Goal: Information Seeking & Learning: Learn about a topic

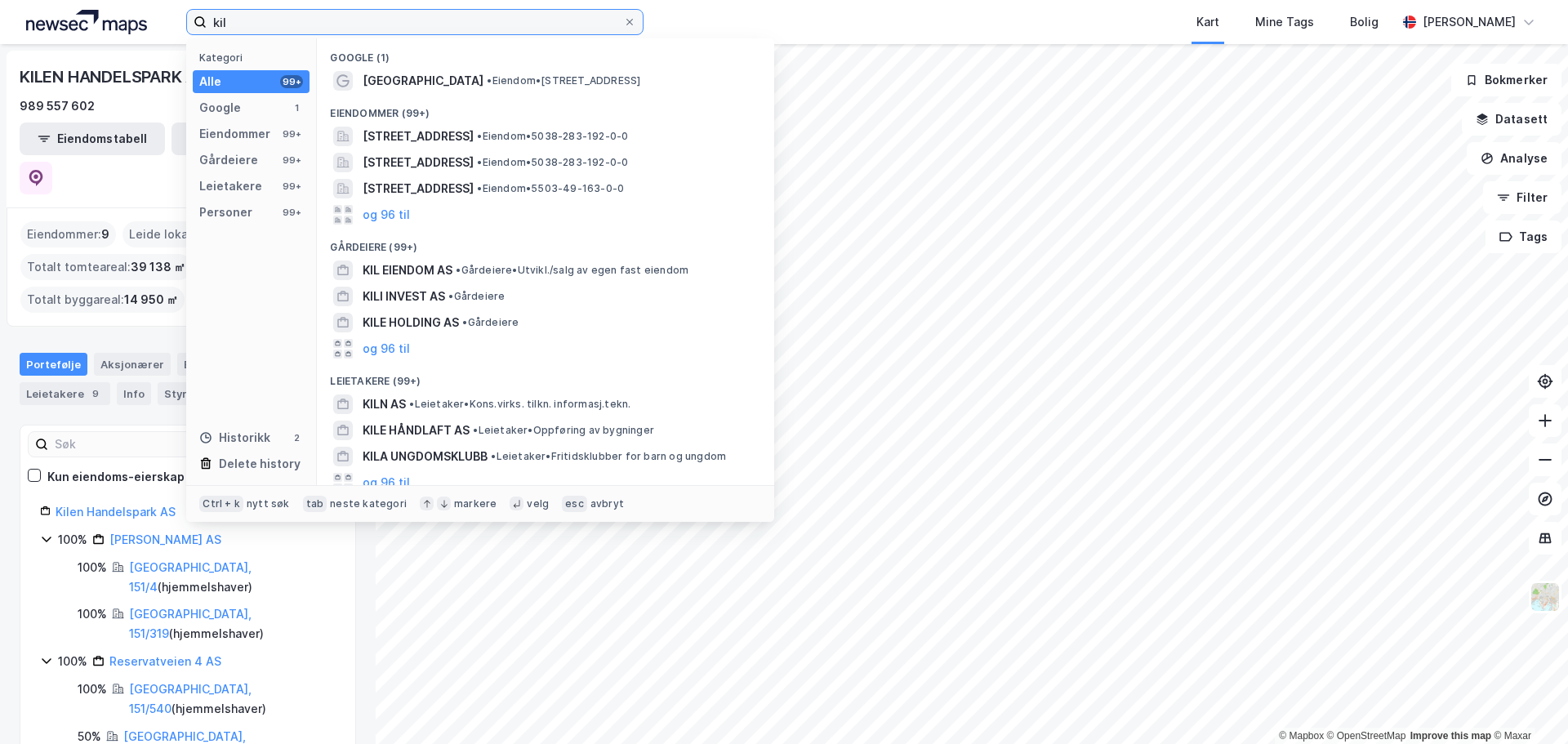
click at [266, 27] on input "kil" at bounding box center [414, 21] width 416 height 24
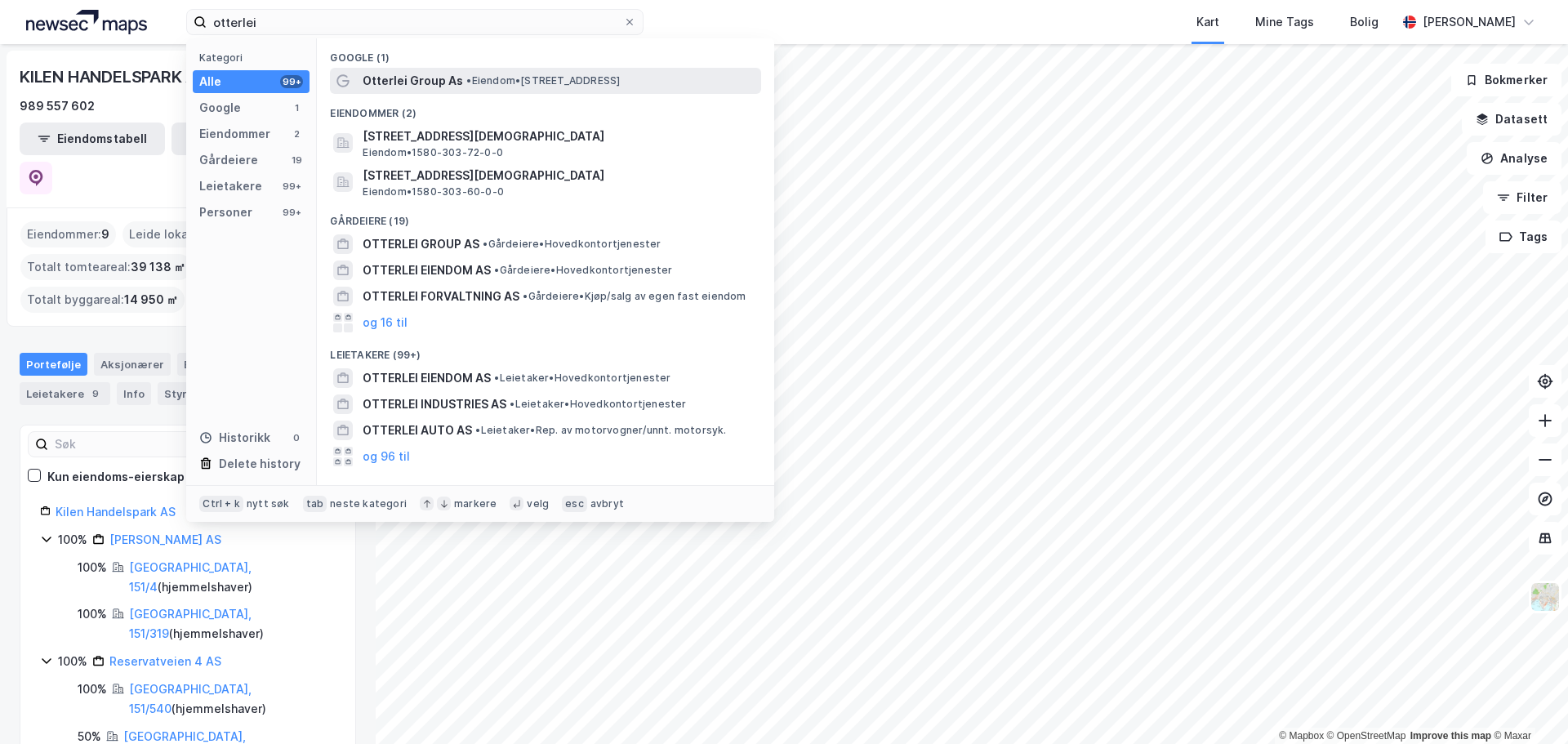
click at [471, 78] on span "•" at bounding box center [468, 80] width 5 height 13
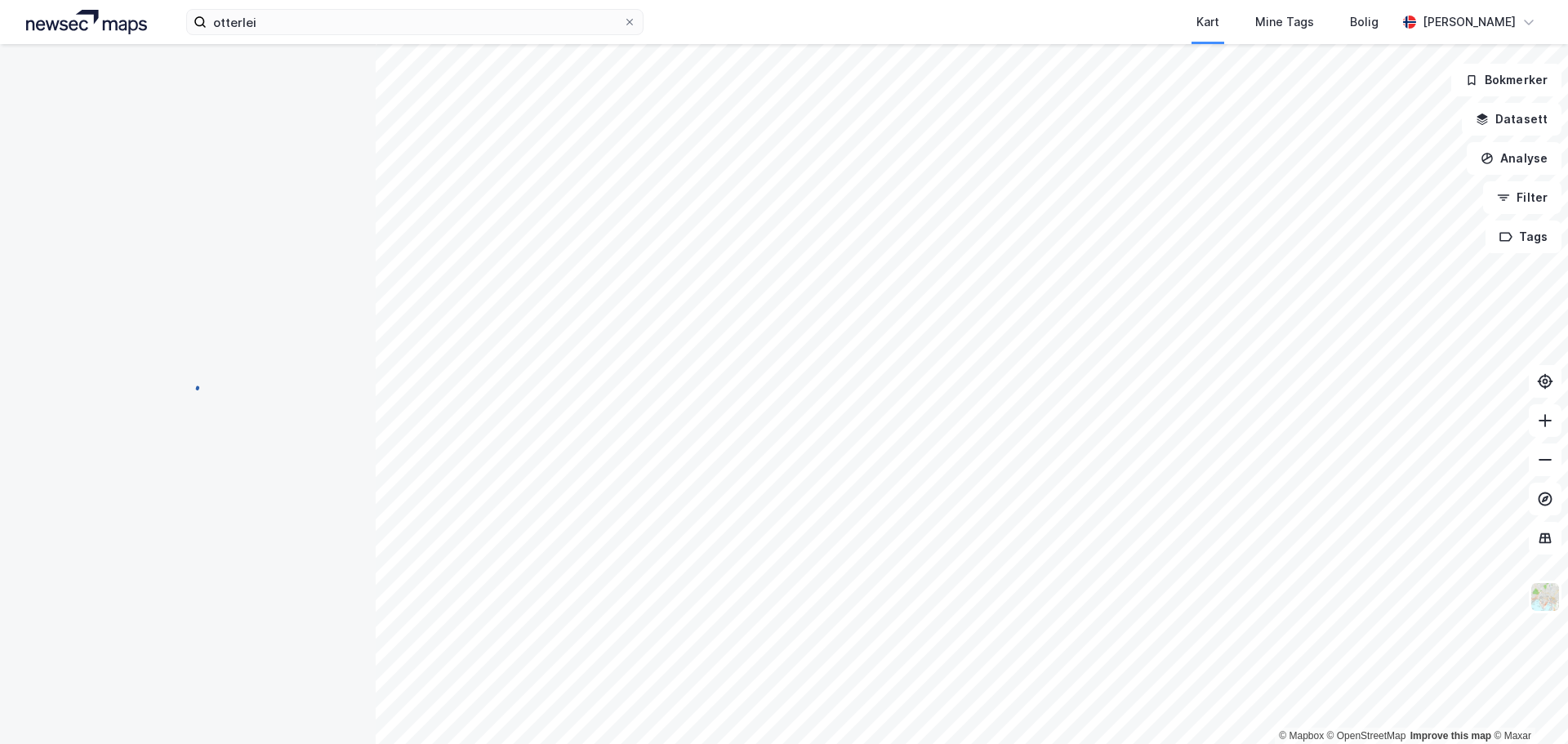
scroll to position [2, 0]
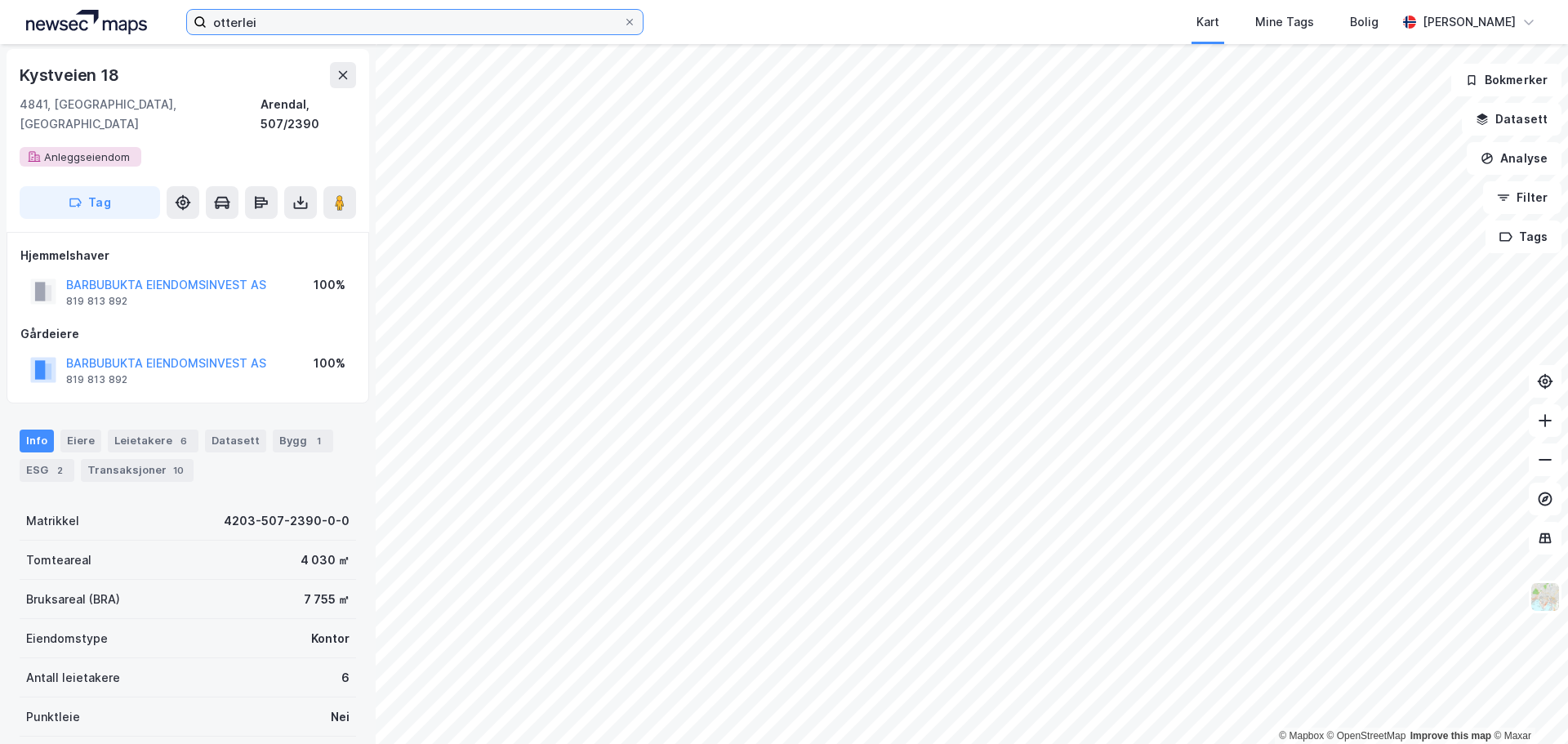
click at [321, 14] on input "otterlei" at bounding box center [414, 21] width 416 height 24
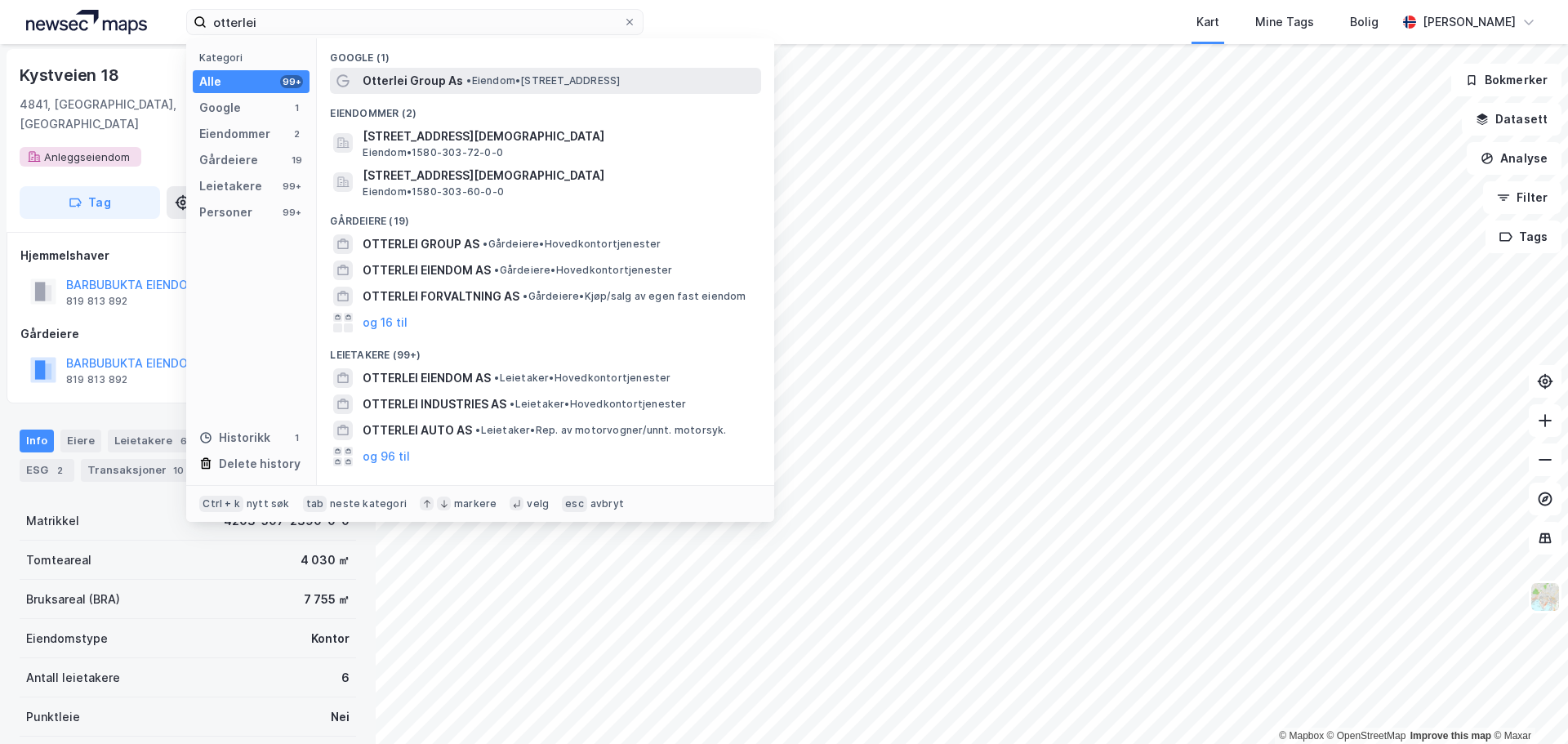
click at [376, 73] on span "Otterlei Group As" at bounding box center [412, 81] width 100 height 20
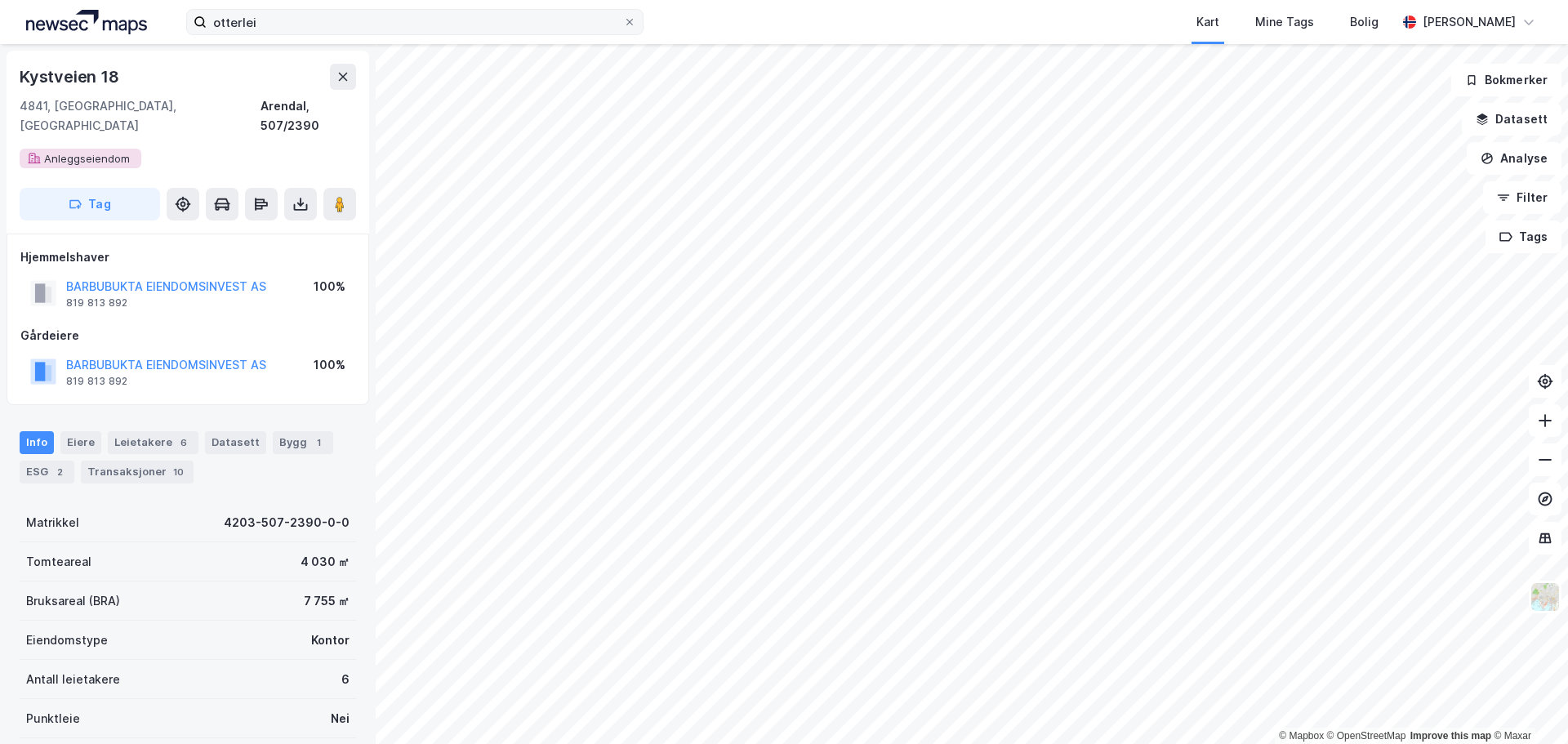
scroll to position [2, 0]
click at [306, 22] on input "otterlei" at bounding box center [414, 21] width 416 height 24
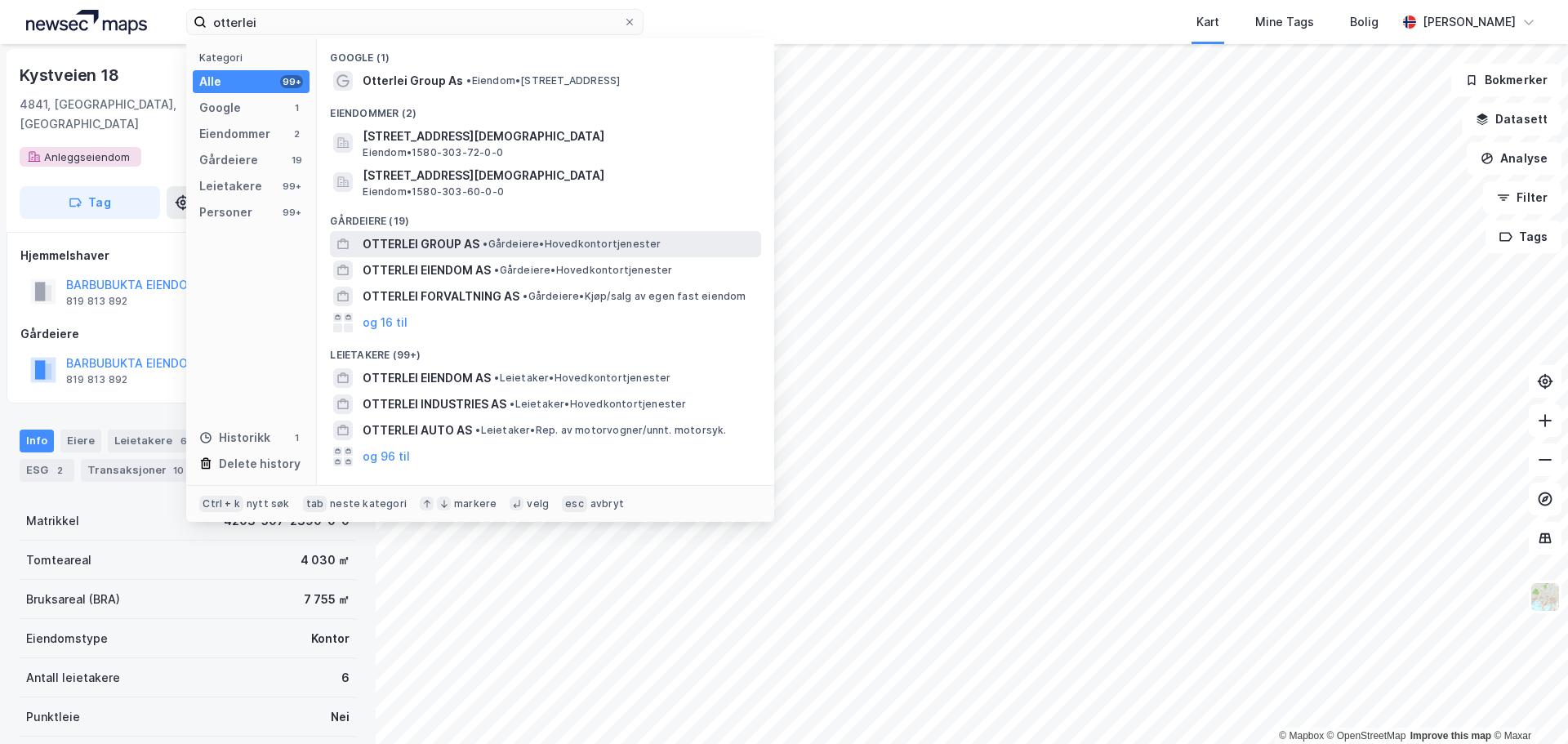
click at [517, 246] on span "• Gårdeiere • Hovedkontortjenester" at bounding box center [571, 244] width 178 height 13
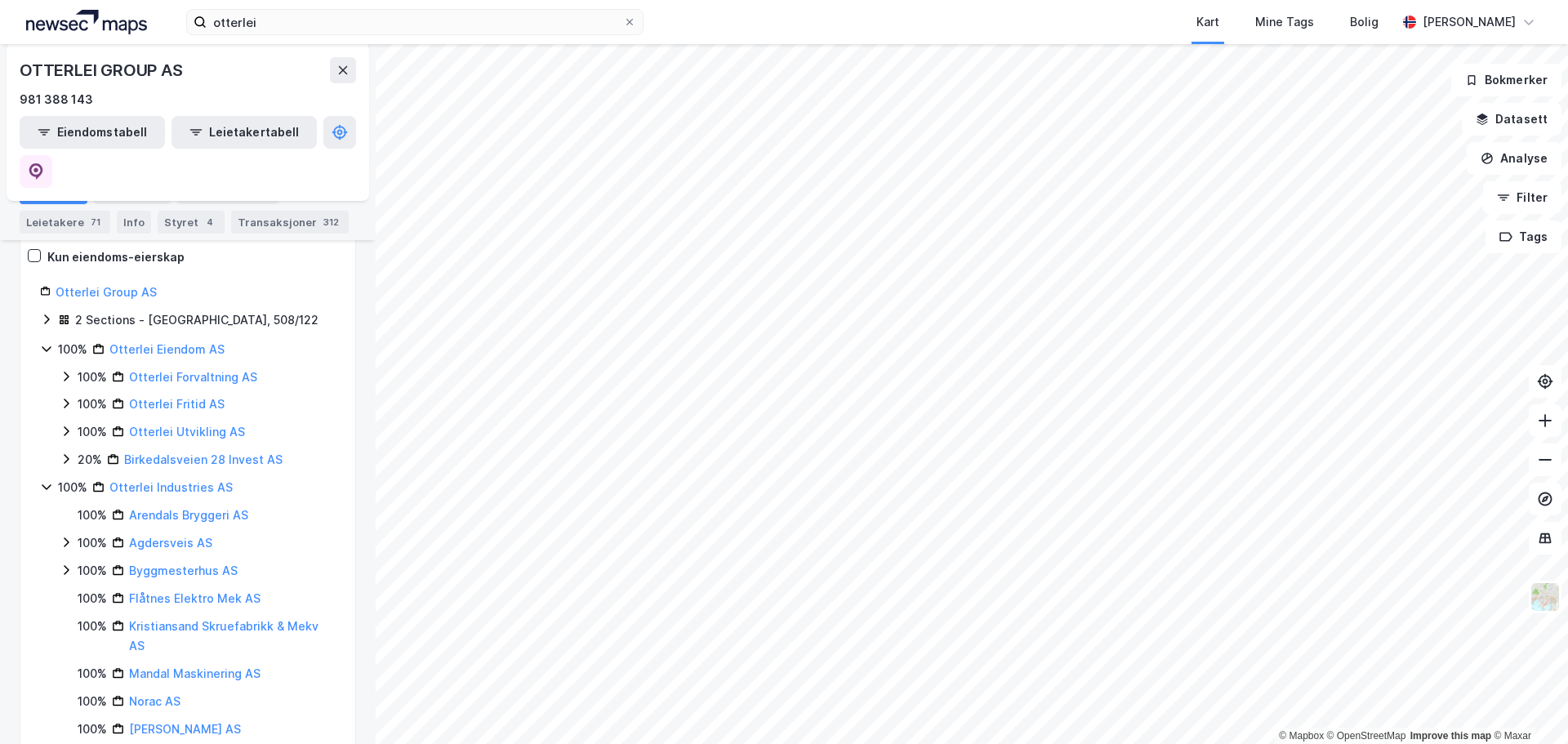
scroll to position [409, 0]
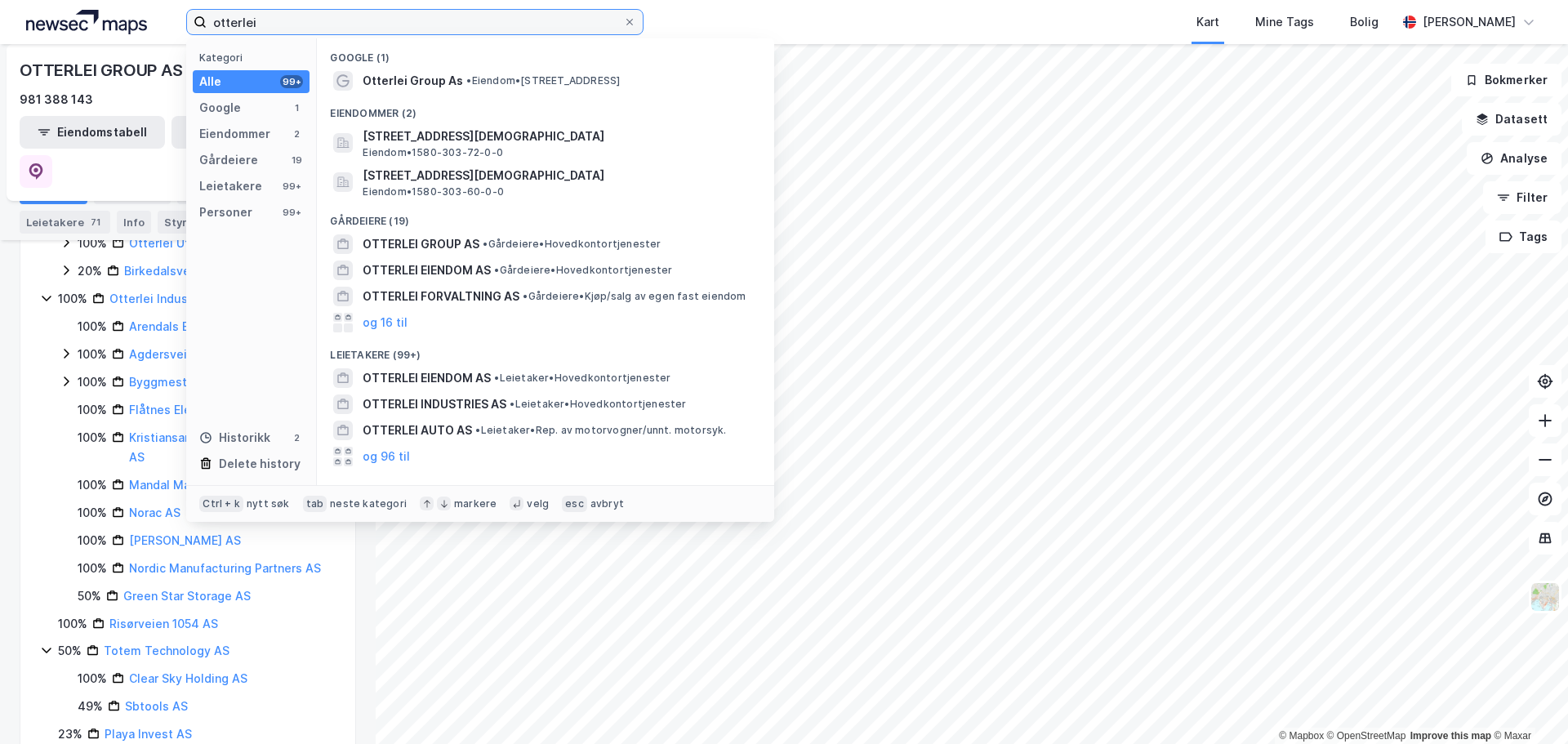
click at [244, 27] on input "otterlei" at bounding box center [414, 21] width 416 height 24
click at [383, 31] on input "otterlei" at bounding box center [414, 21] width 416 height 24
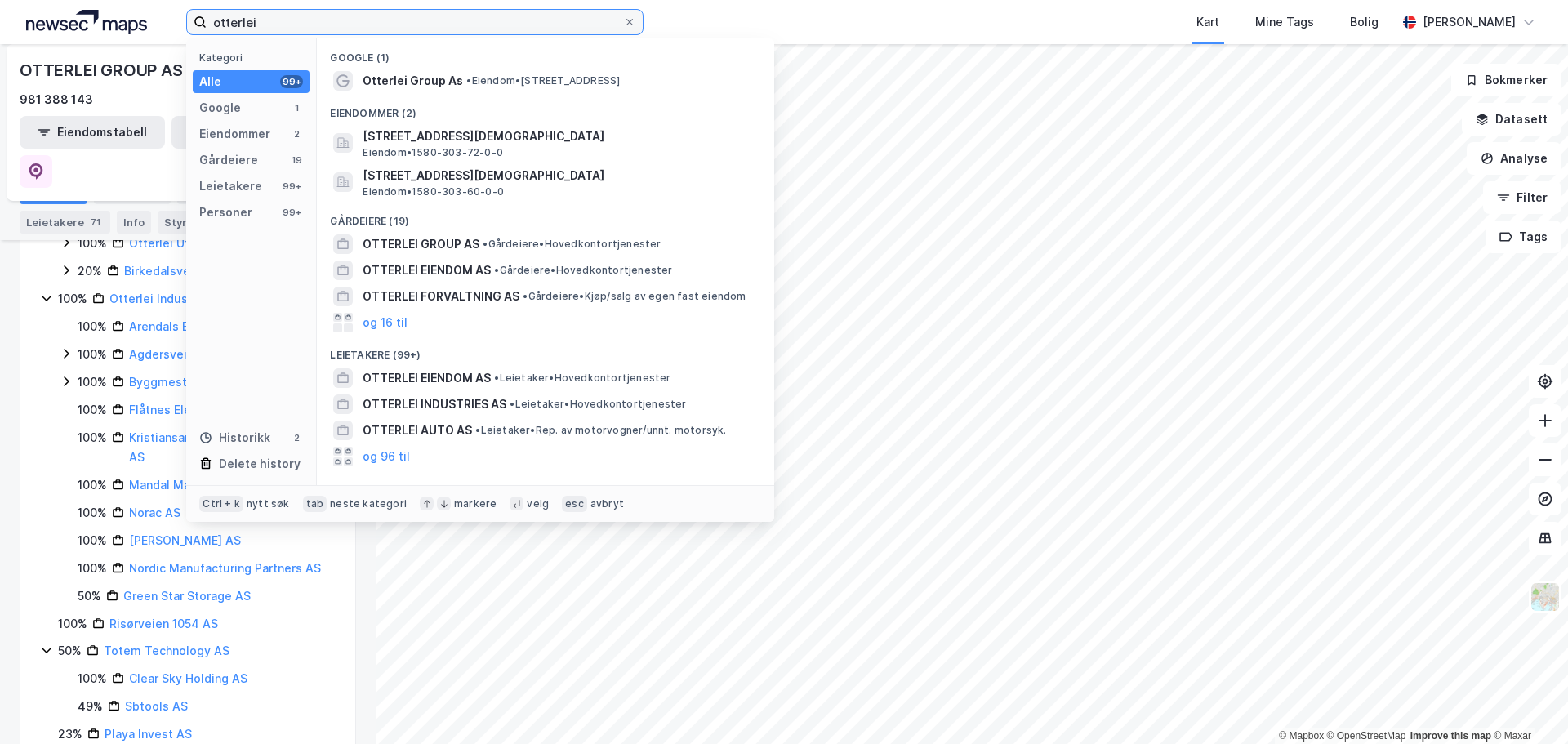
click at [383, 31] on input "otterlei" at bounding box center [414, 21] width 416 height 24
paste input "https://www.google.com/url?sa=t&source=web&rct=j&url=https%3A%2F%2Fwww.google.c…"
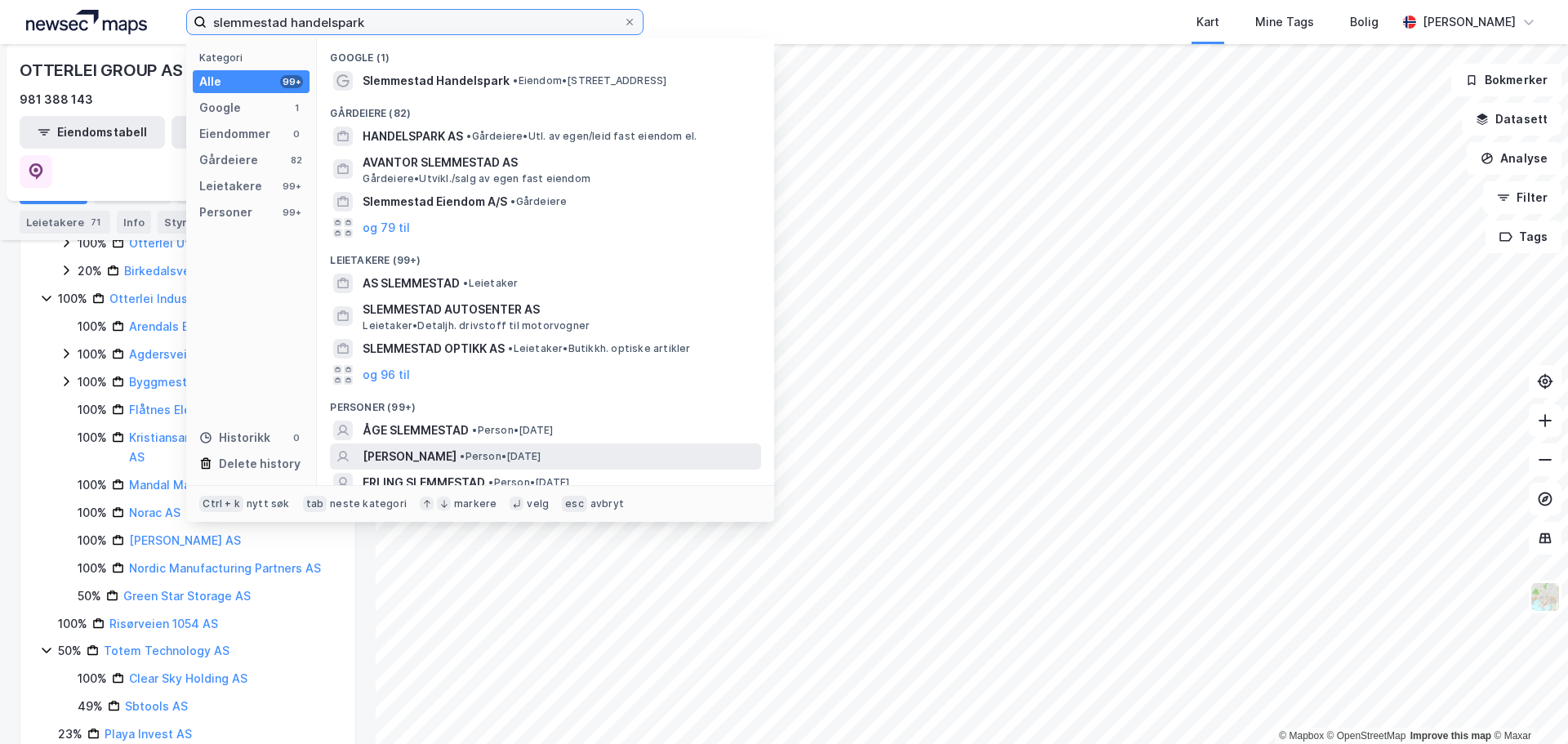
scroll to position [37, 0]
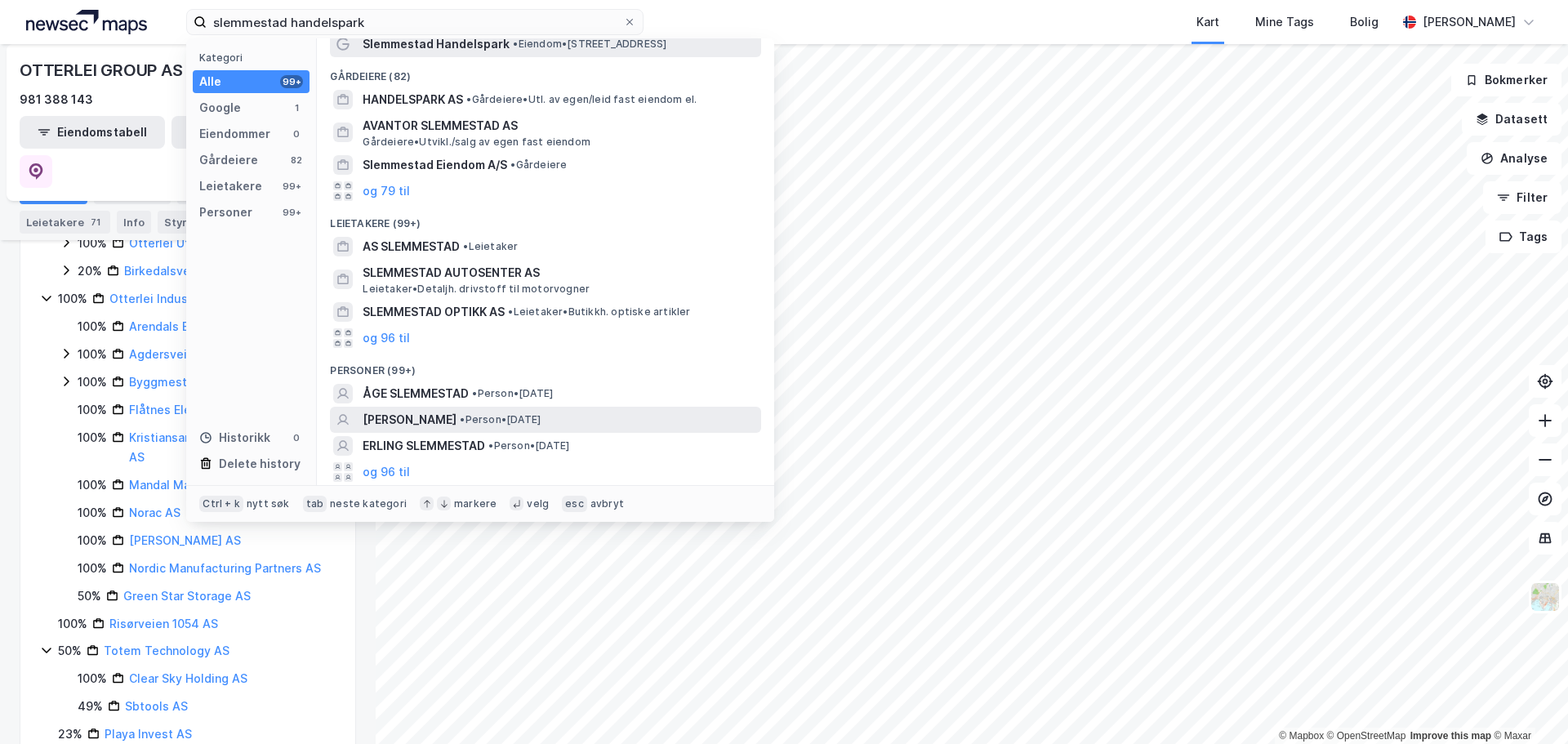
click at [514, 48] on span "•" at bounding box center [515, 44] width 5 height 13
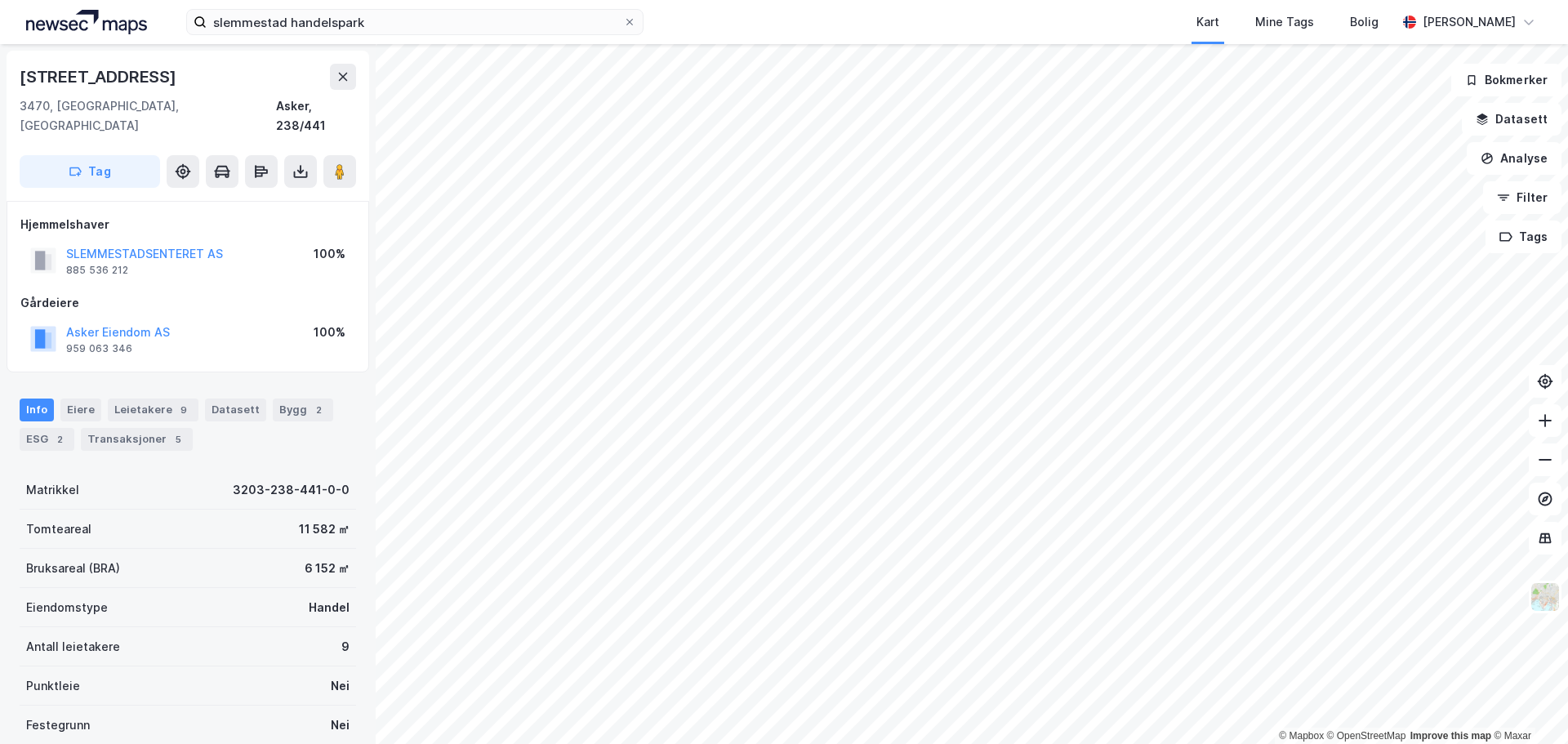
scroll to position [2, 0]
drag, startPoint x: 201, startPoint y: 313, endPoint x: 69, endPoint y: 310, distance: 132.0
click at [69, 318] on div "Asker Eiendom AS 959 063 346 100%" at bounding box center [187, 337] width 334 height 39
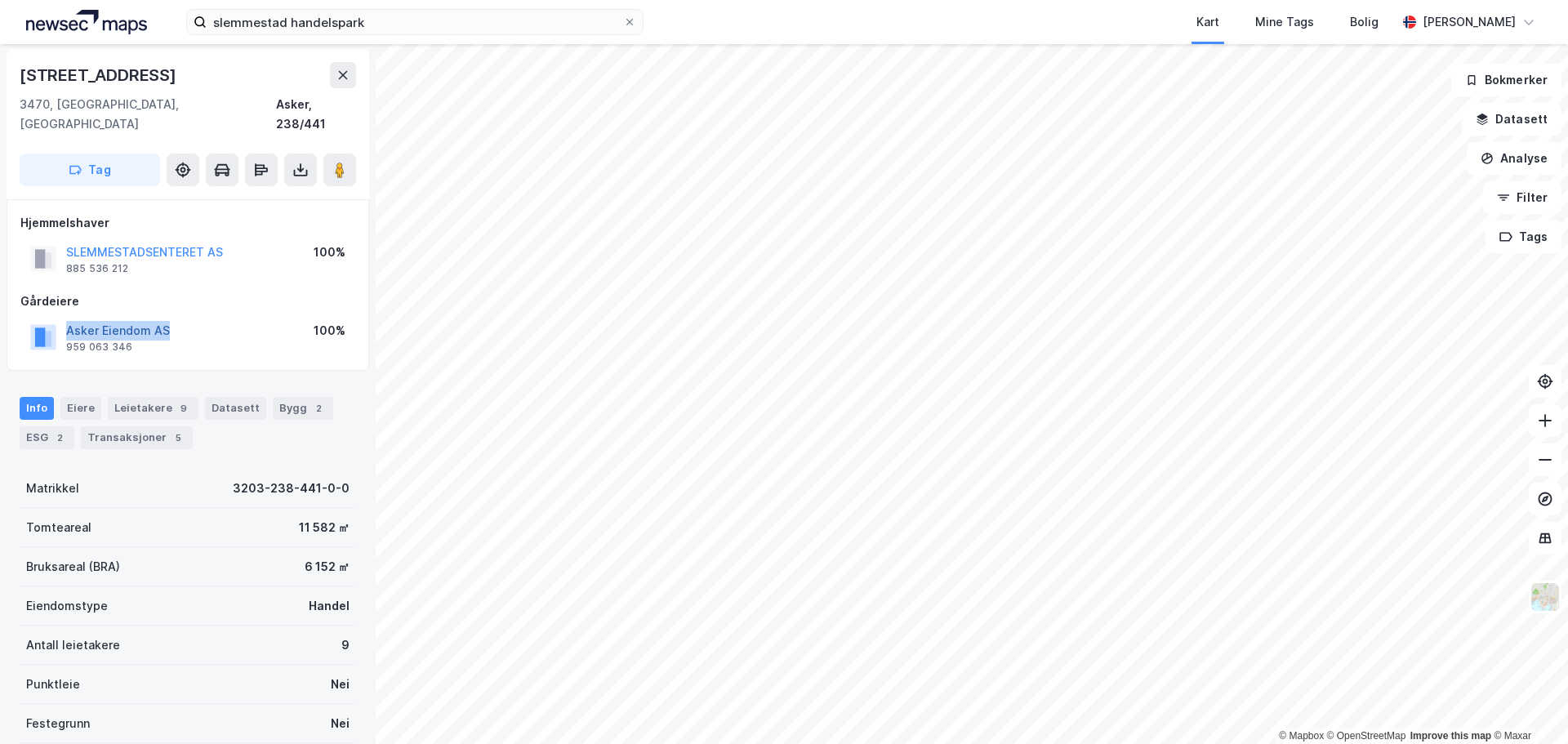
copy button "Asker Eiendom AS"
click at [0, 0] on button "Asker Eiendom AS" at bounding box center [0, 0] width 0 height 0
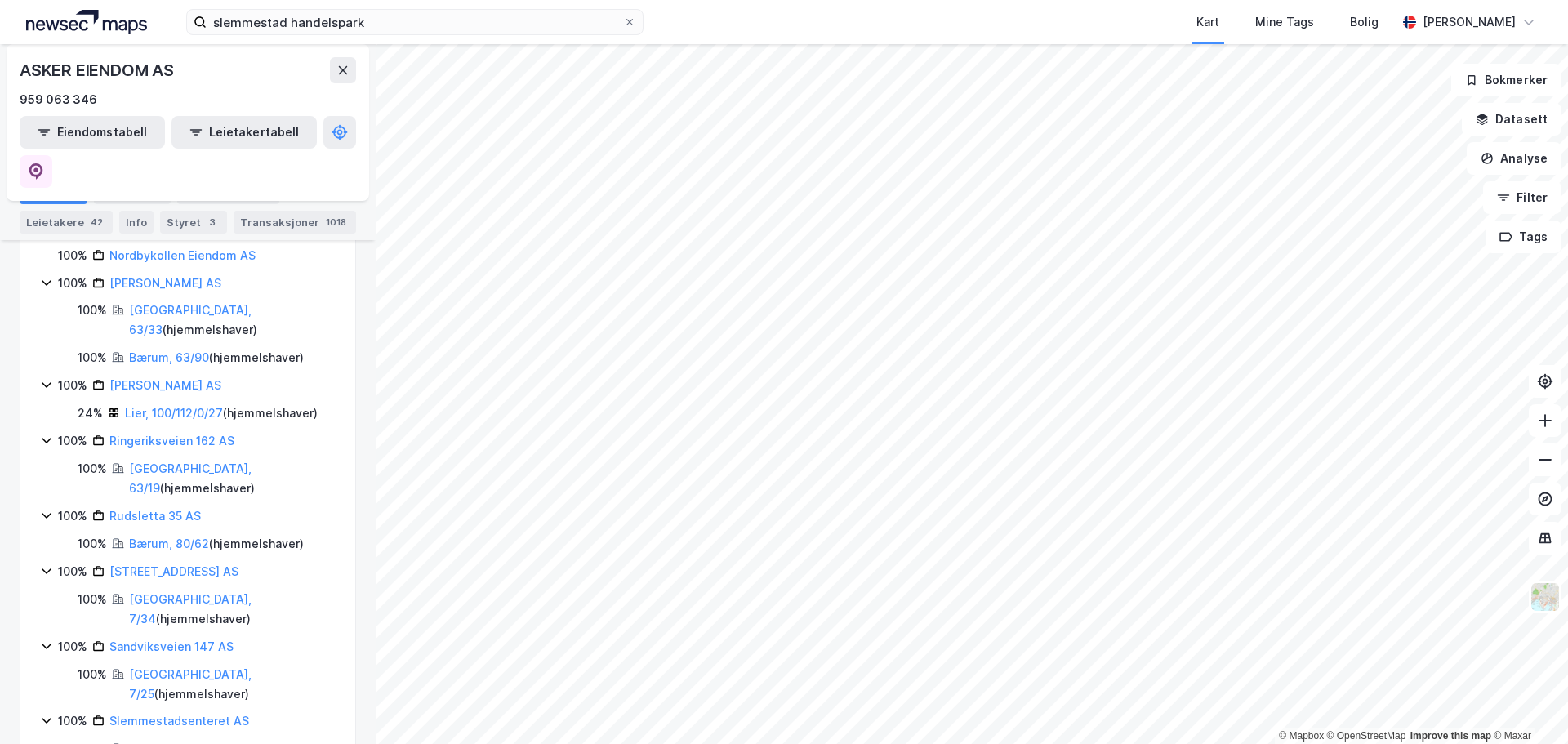
scroll to position [931, 0]
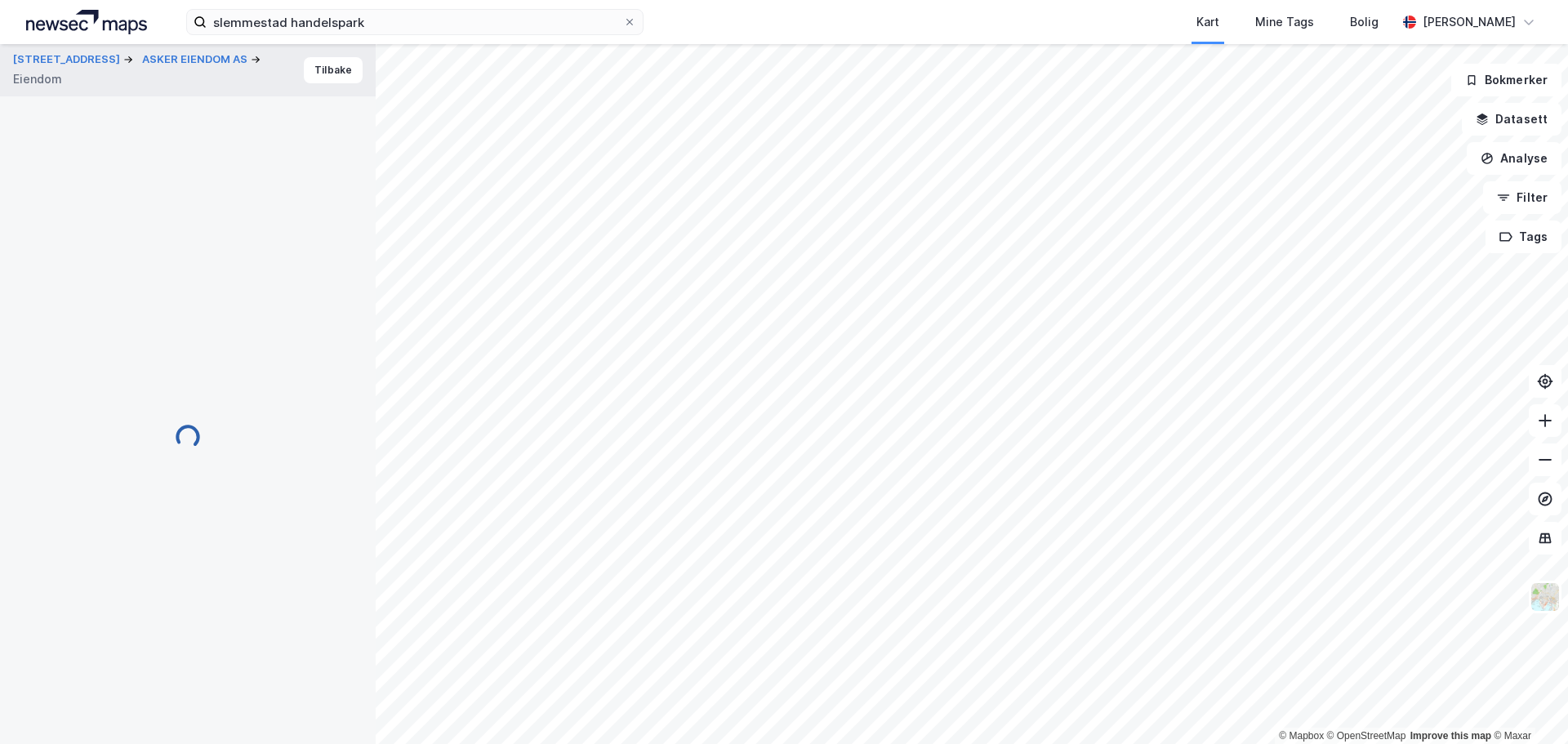
scroll to position [2, 0]
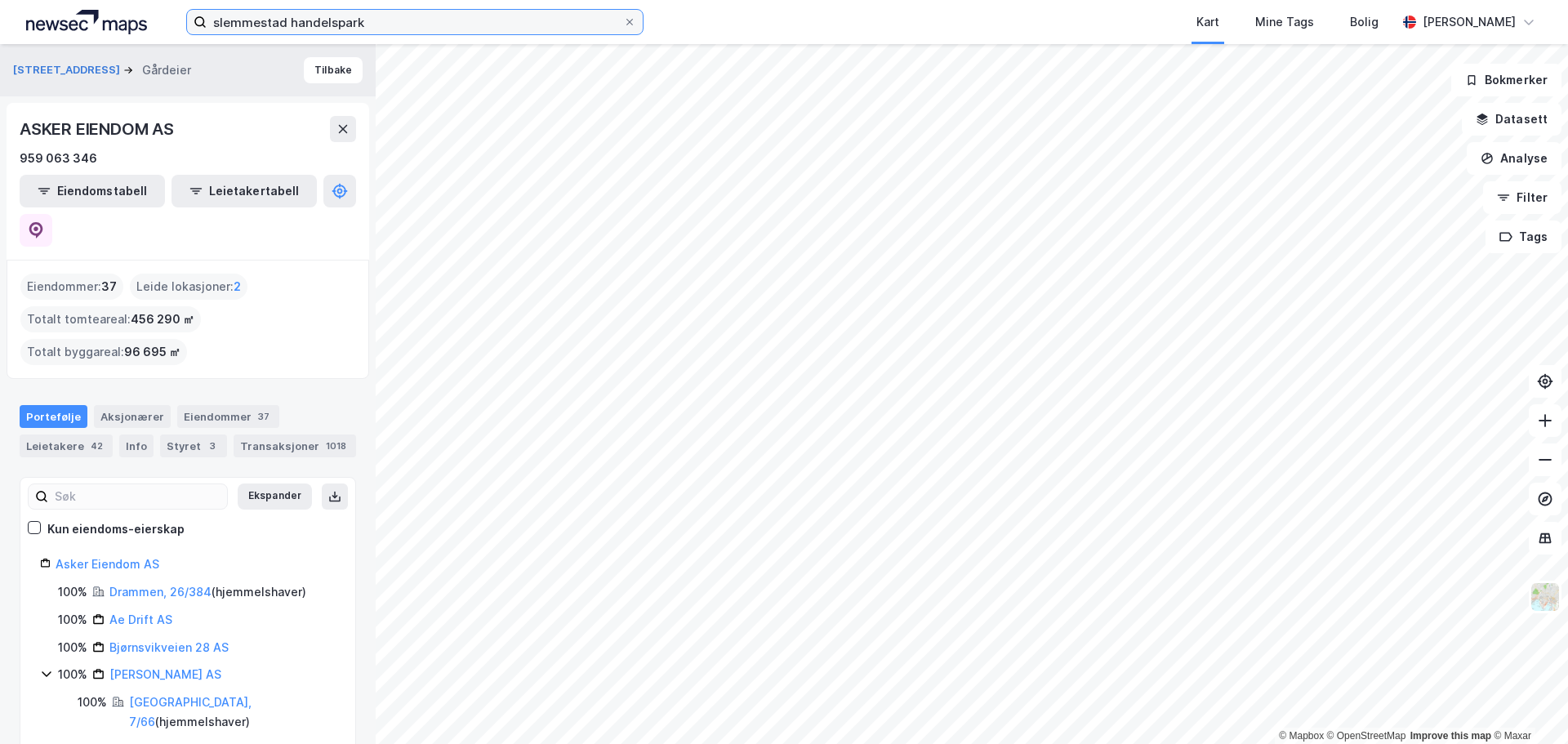
click at [466, 20] on input "slemmestad handelspark" at bounding box center [414, 21] width 416 height 24
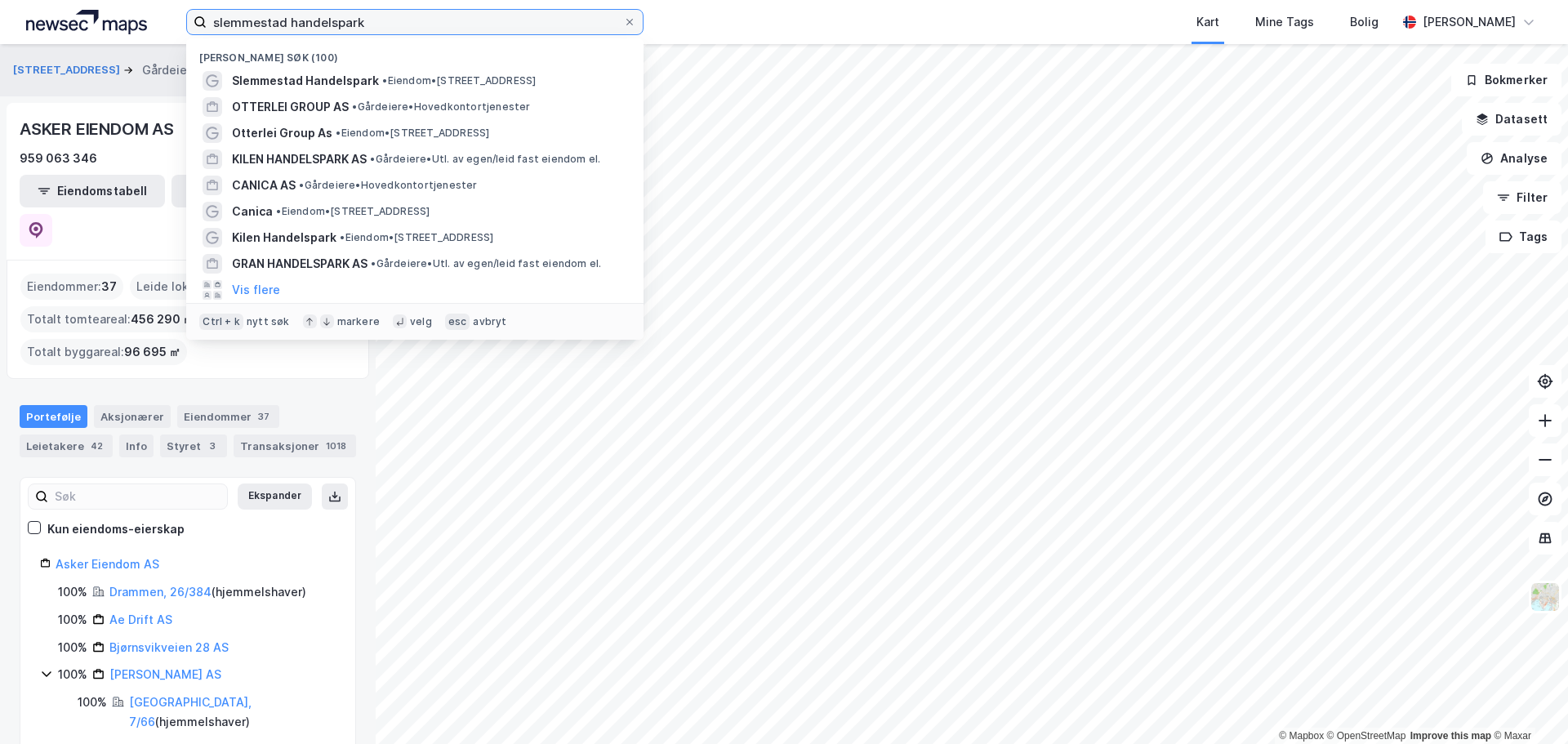
click at [466, 20] on input "slemmestad handelspark" at bounding box center [414, 21] width 416 height 24
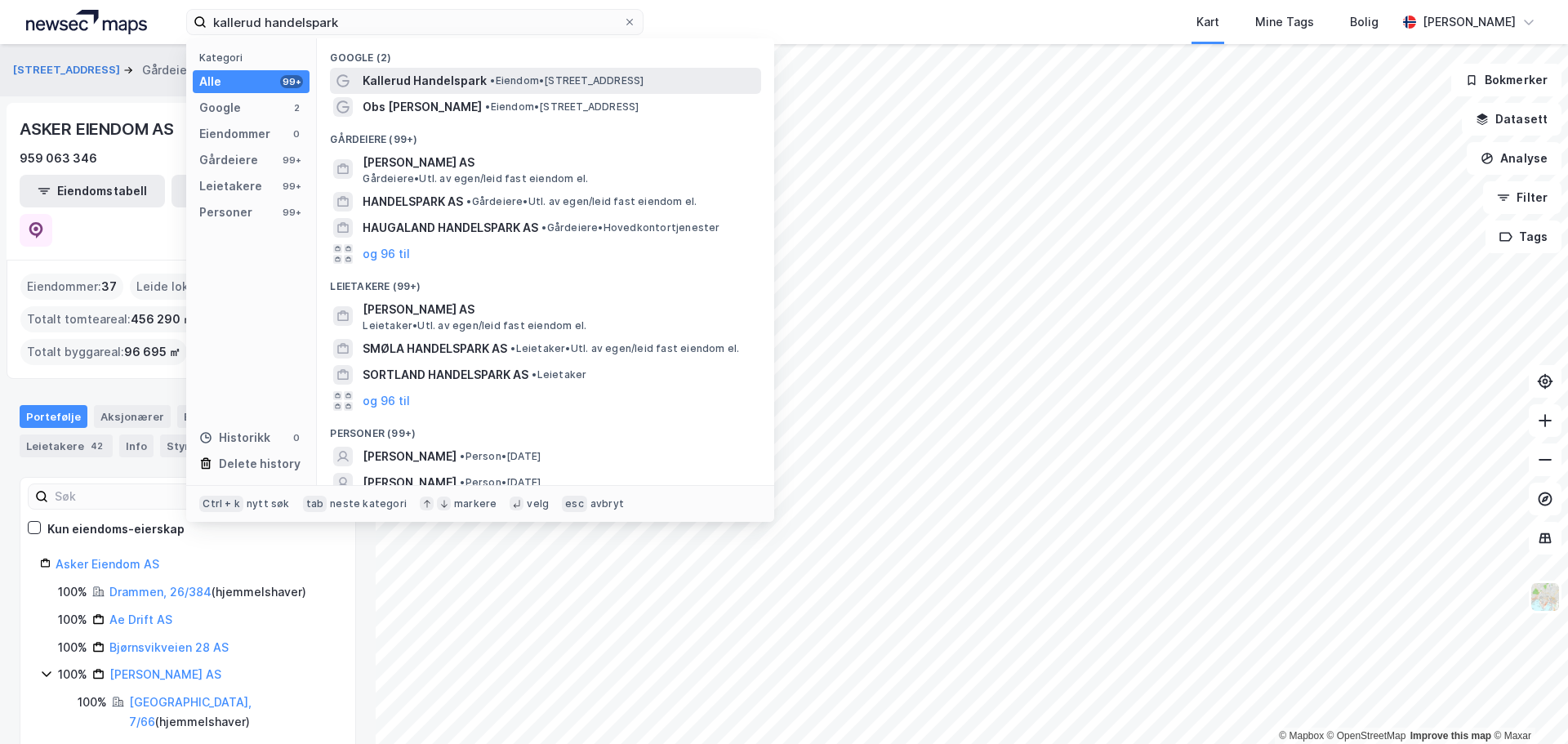
click at [537, 81] on span "• Eiendom • Stampevegen 13, 2827 Gjøvik" at bounding box center [567, 80] width 153 height 13
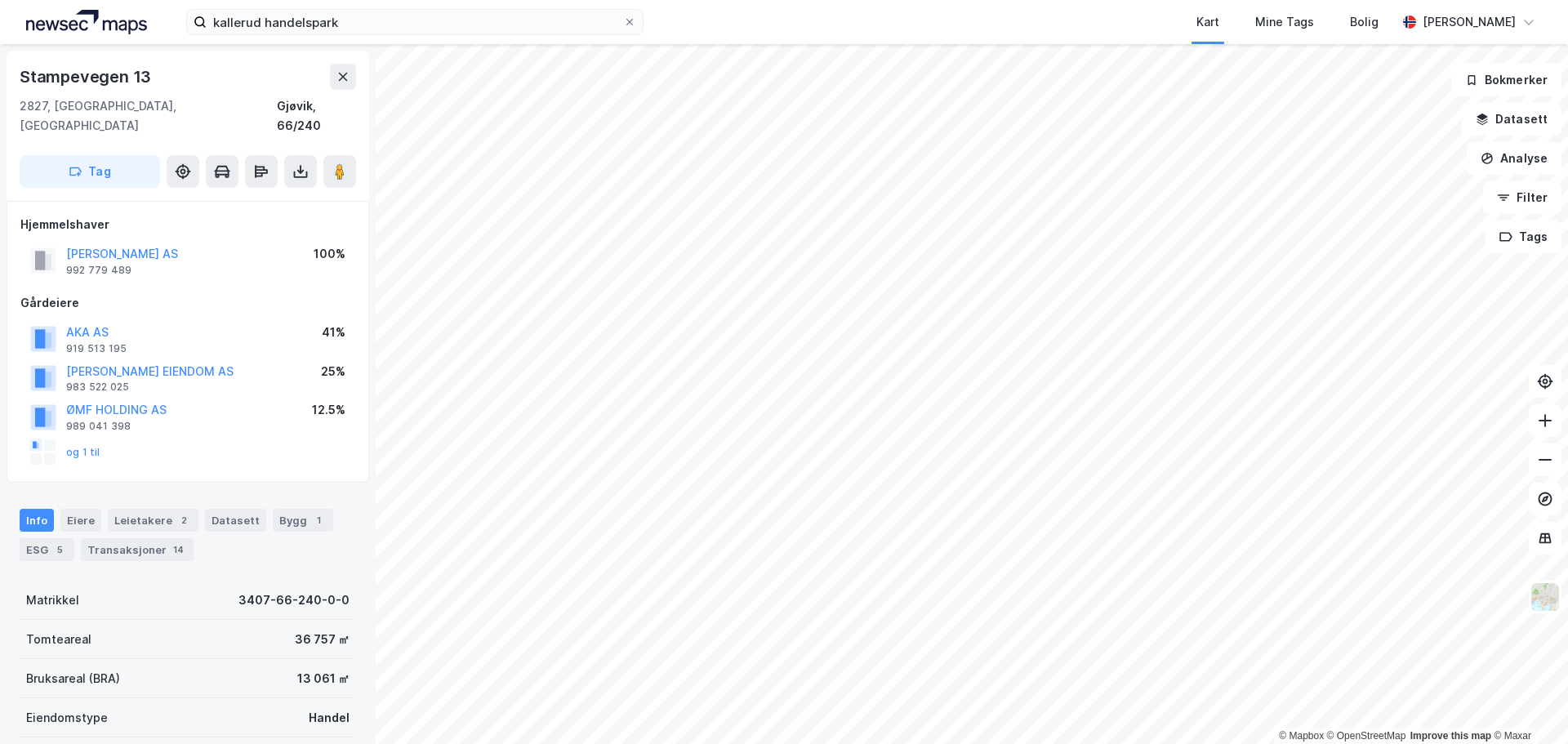
scroll to position [2, 0]
click at [0, 0] on button "og 1 til" at bounding box center [0, 0] width 0 height 0
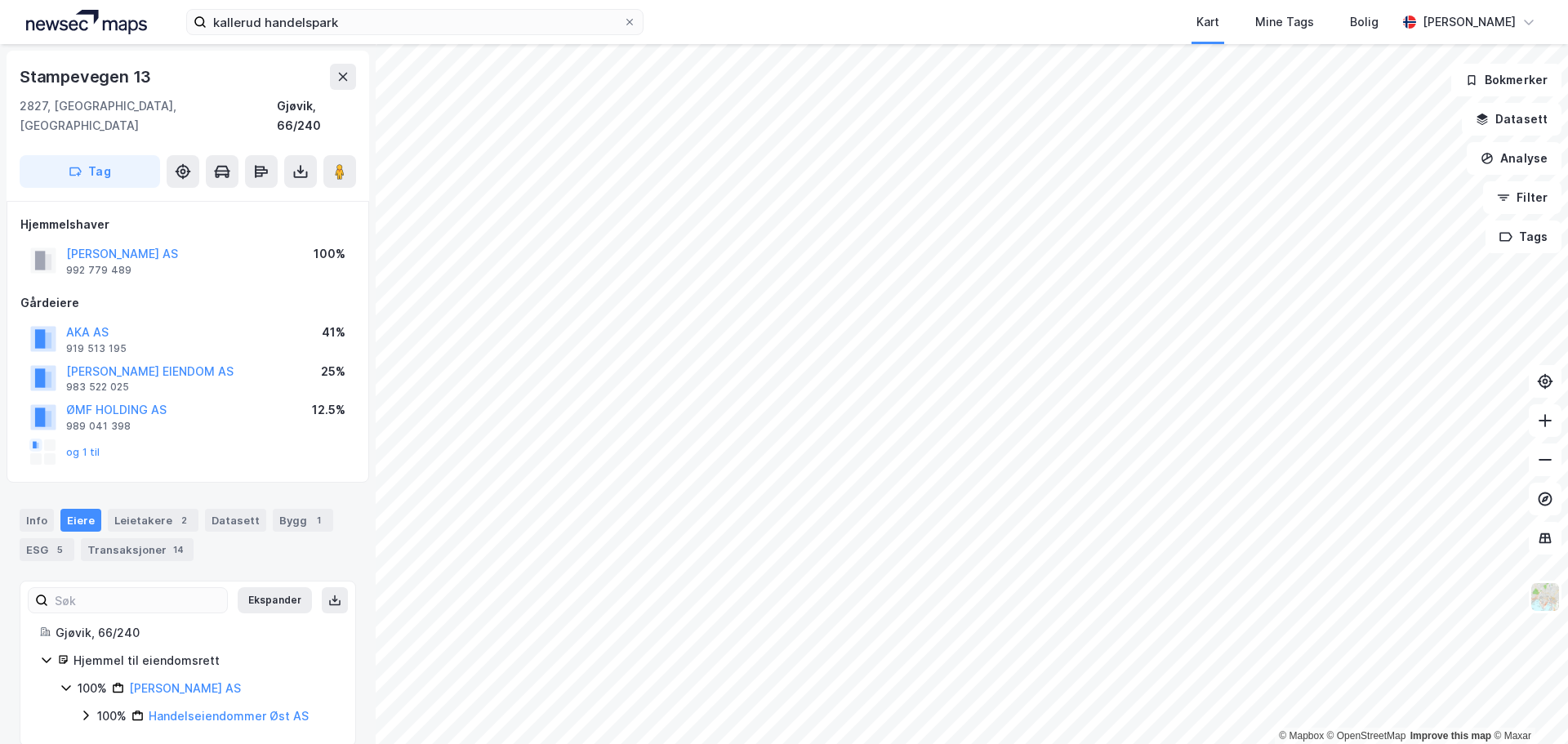
scroll to position [3, 0]
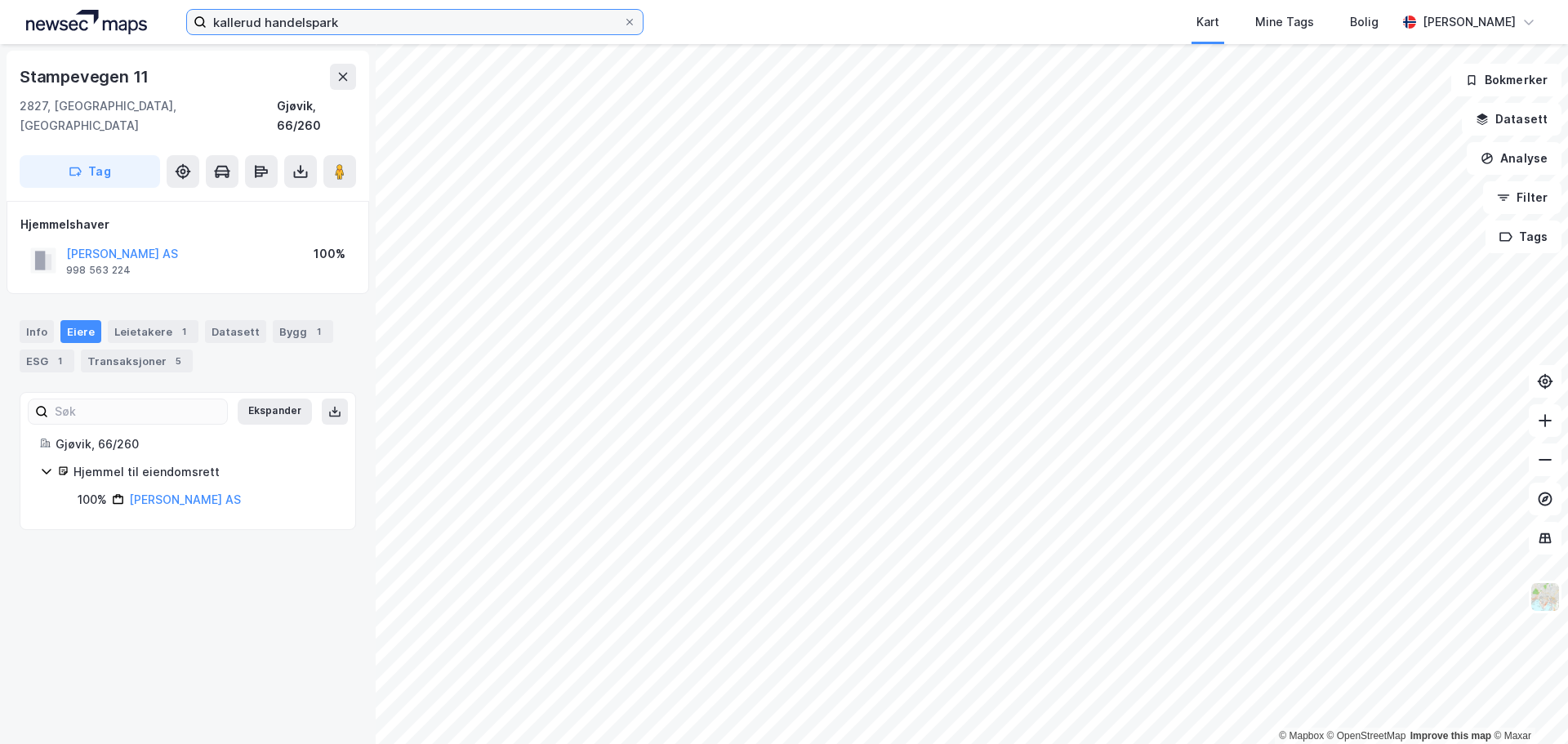
click at [232, 27] on input "kallerud handelspark" at bounding box center [414, 21] width 416 height 24
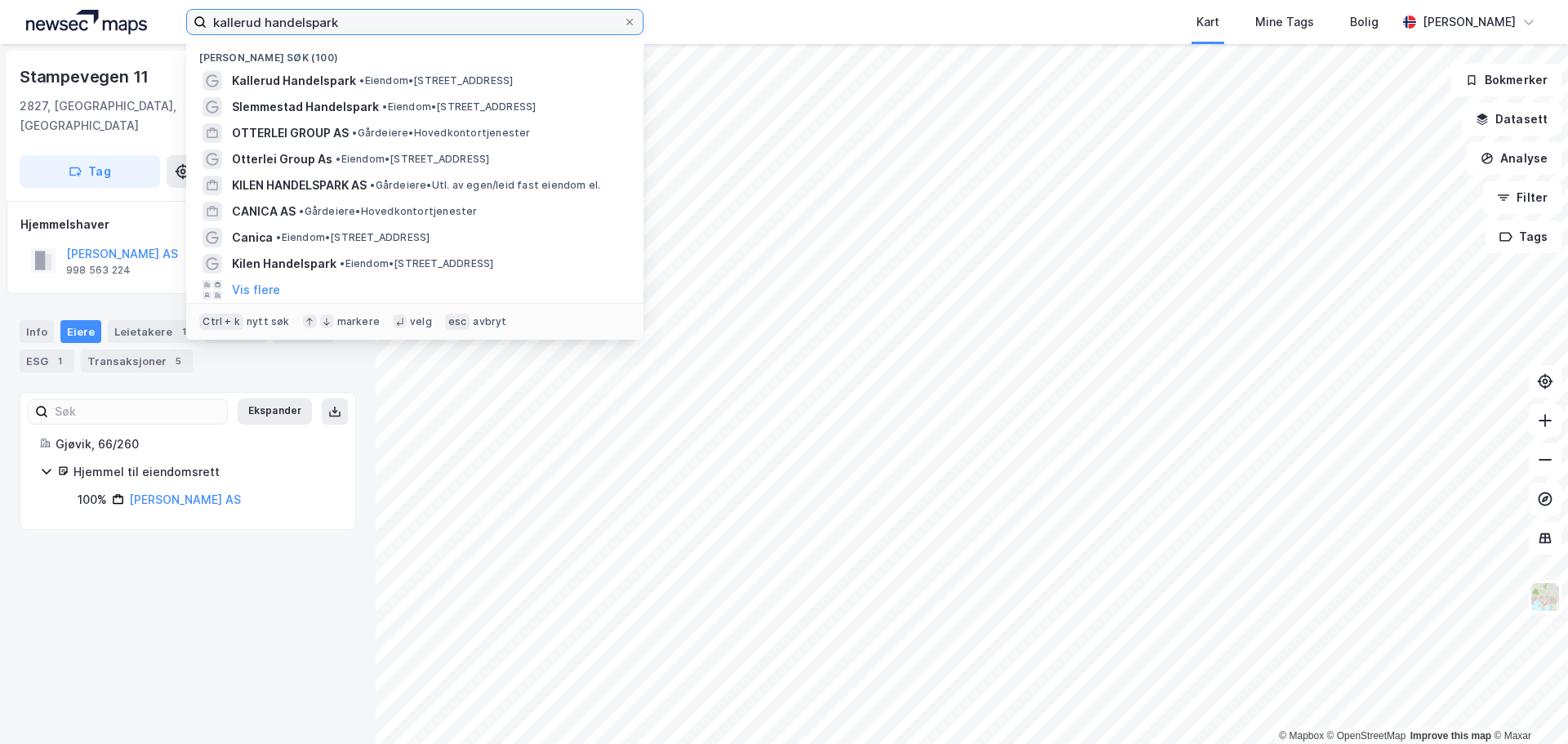
click at [232, 27] on input "kallerud handelspark" at bounding box center [414, 21] width 416 height 24
paste input "Sør Forretningseiendom Invest AS"
type input "Sør Forretningseiendom Invest AS"
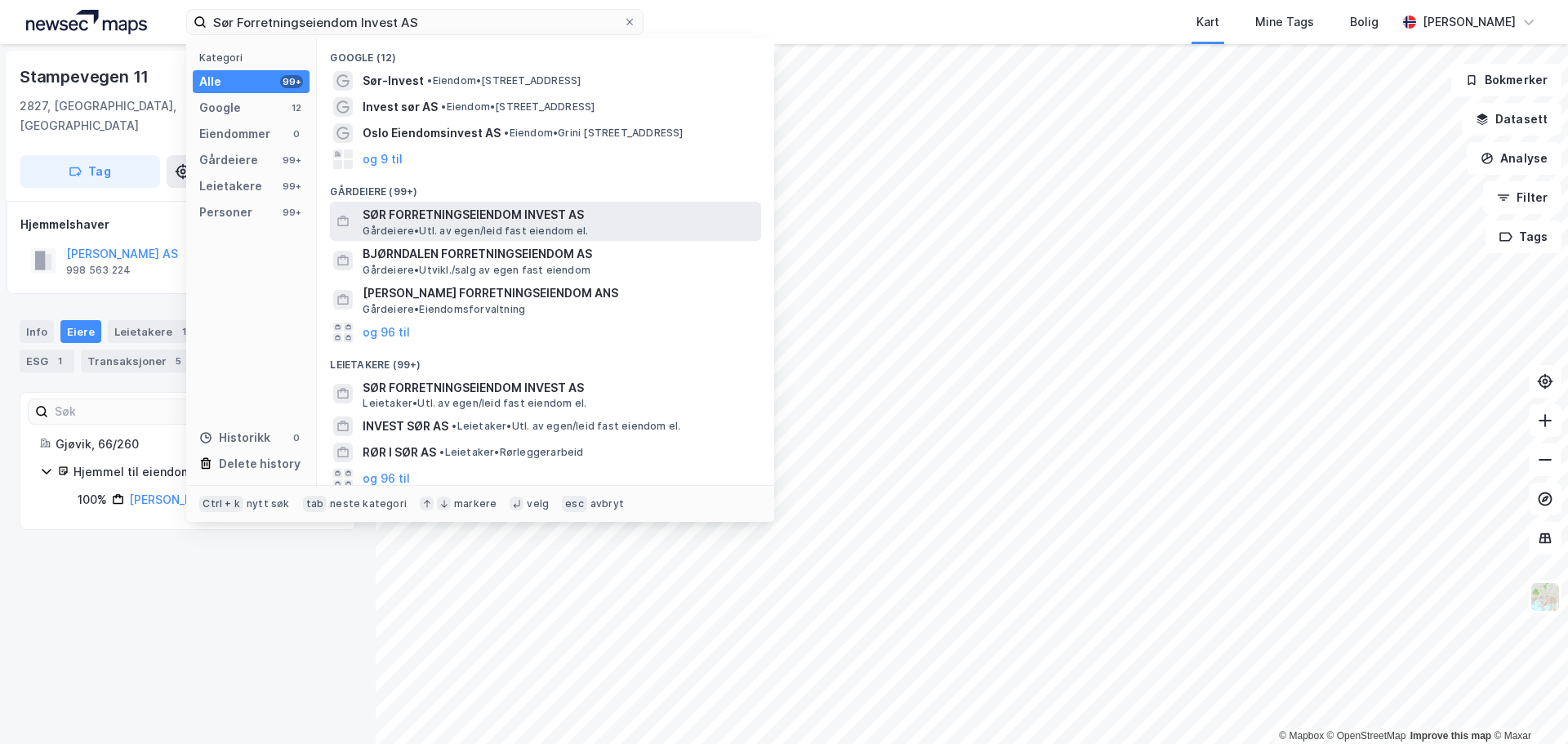
click at [496, 226] on span "Gårdeiere • Utl. av egen/leid fast eiendom el." at bounding box center [475, 230] width 225 height 13
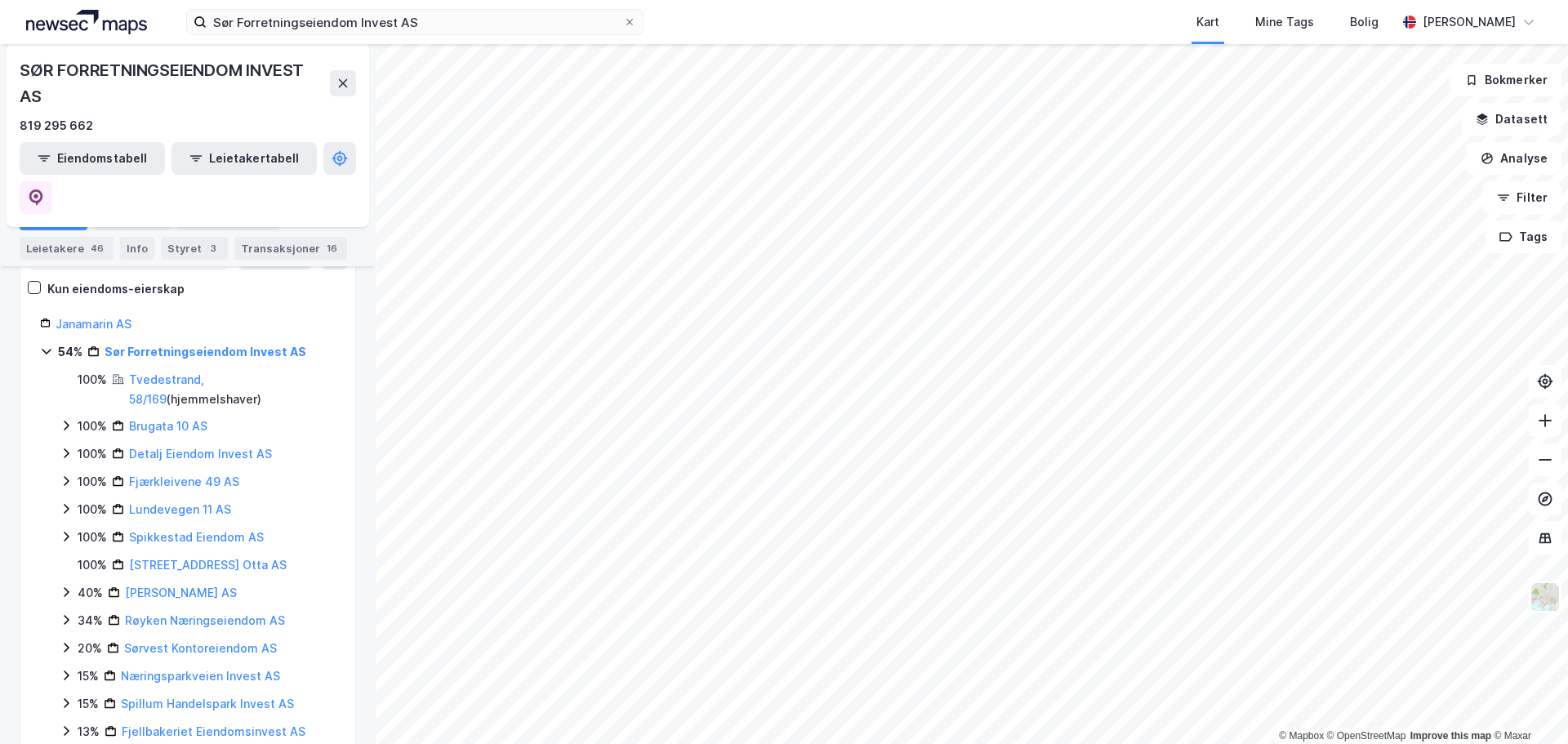
scroll to position [409, 0]
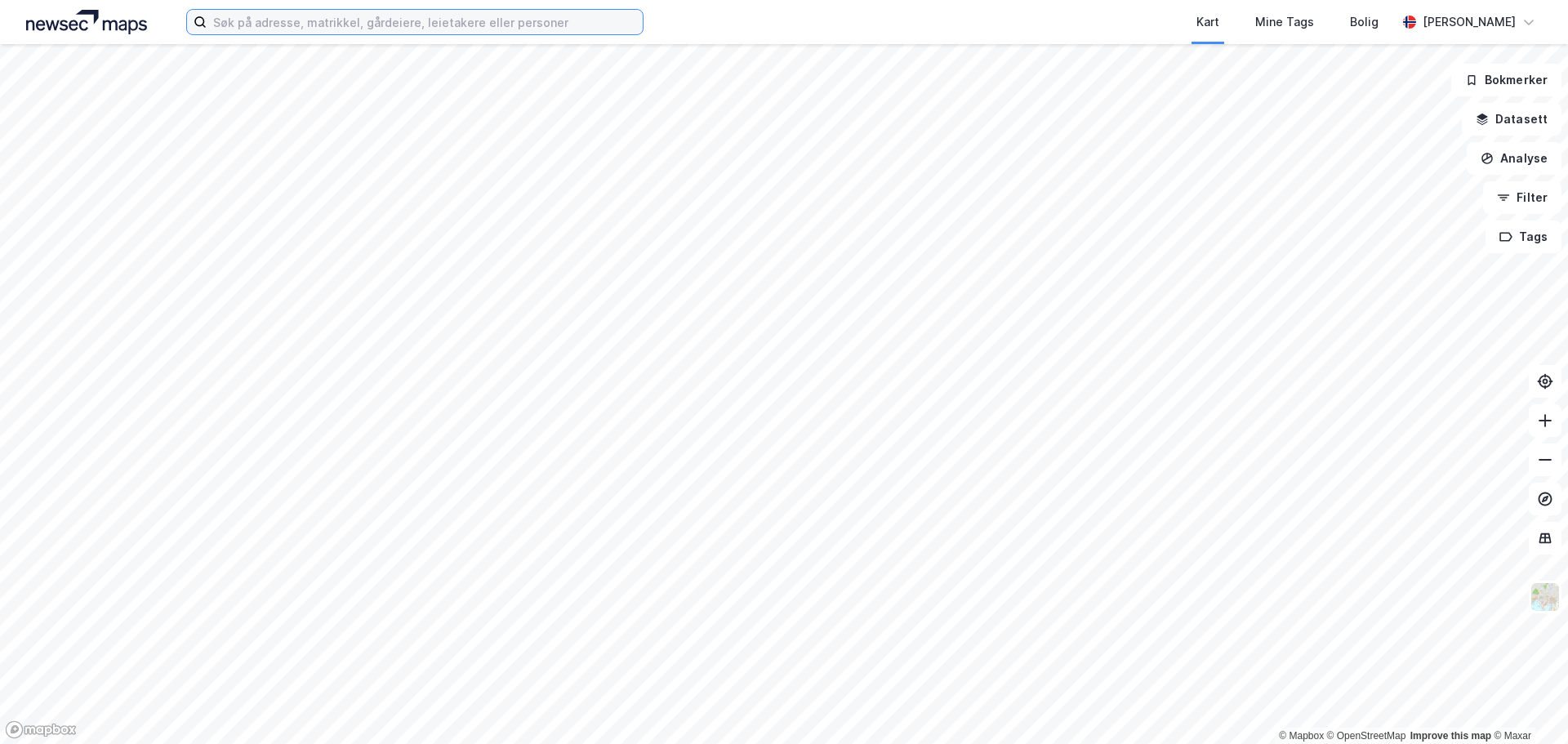
click at [340, 31] on input at bounding box center [424, 21] width 436 height 24
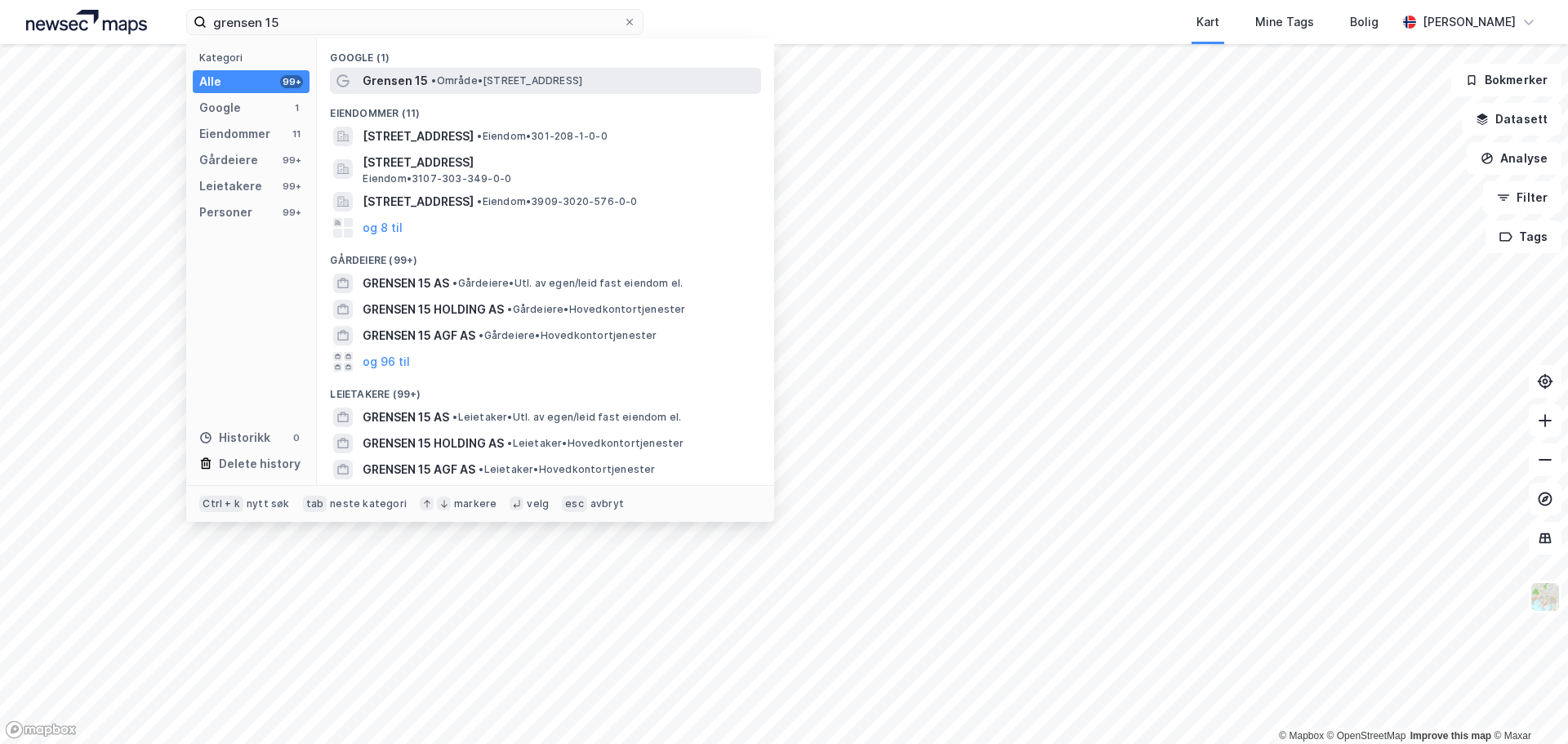
click at [440, 83] on span "• Område • Grensen 15, 0159 Oslo" at bounding box center [506, 80] width 151 height 13
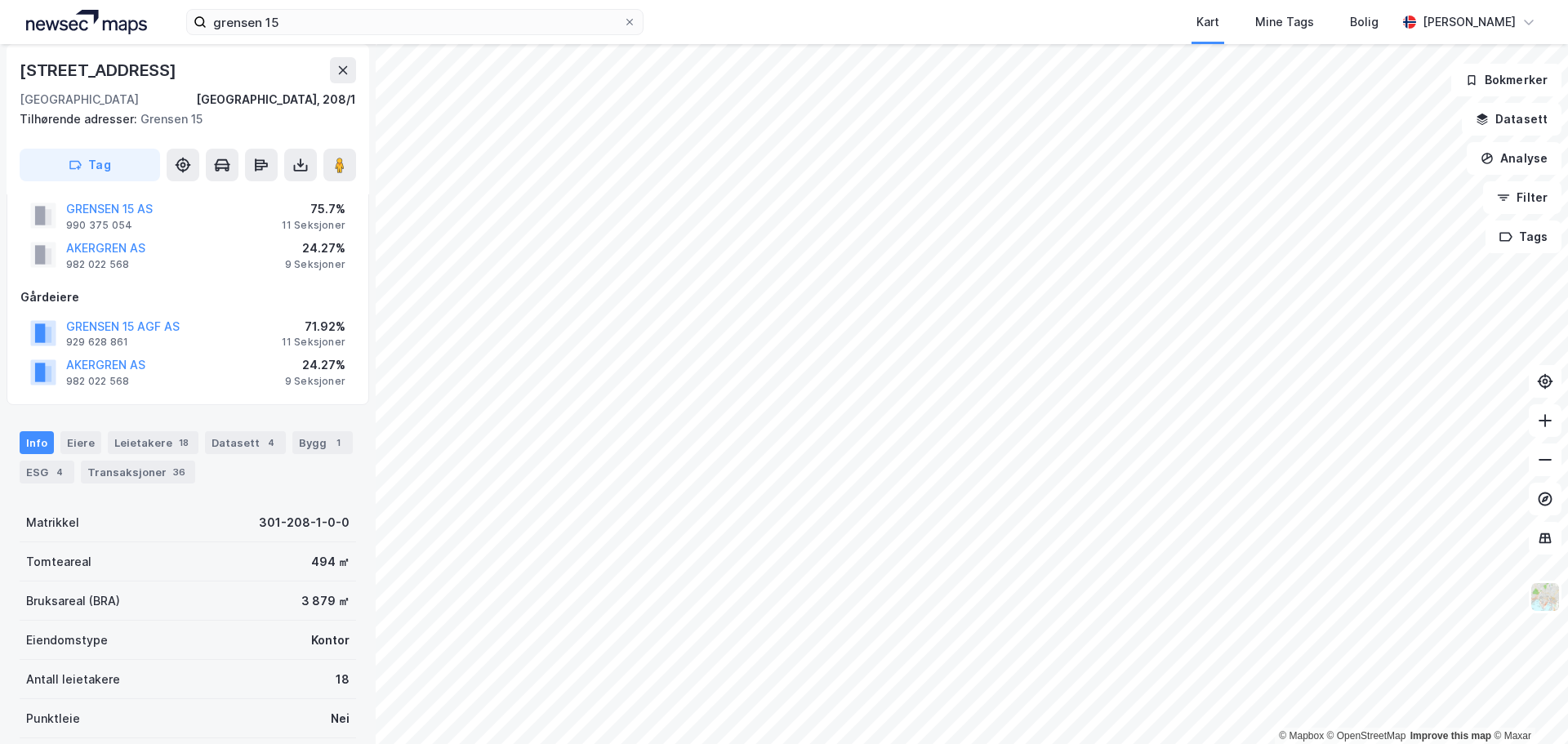
scroll to position [82, 0]
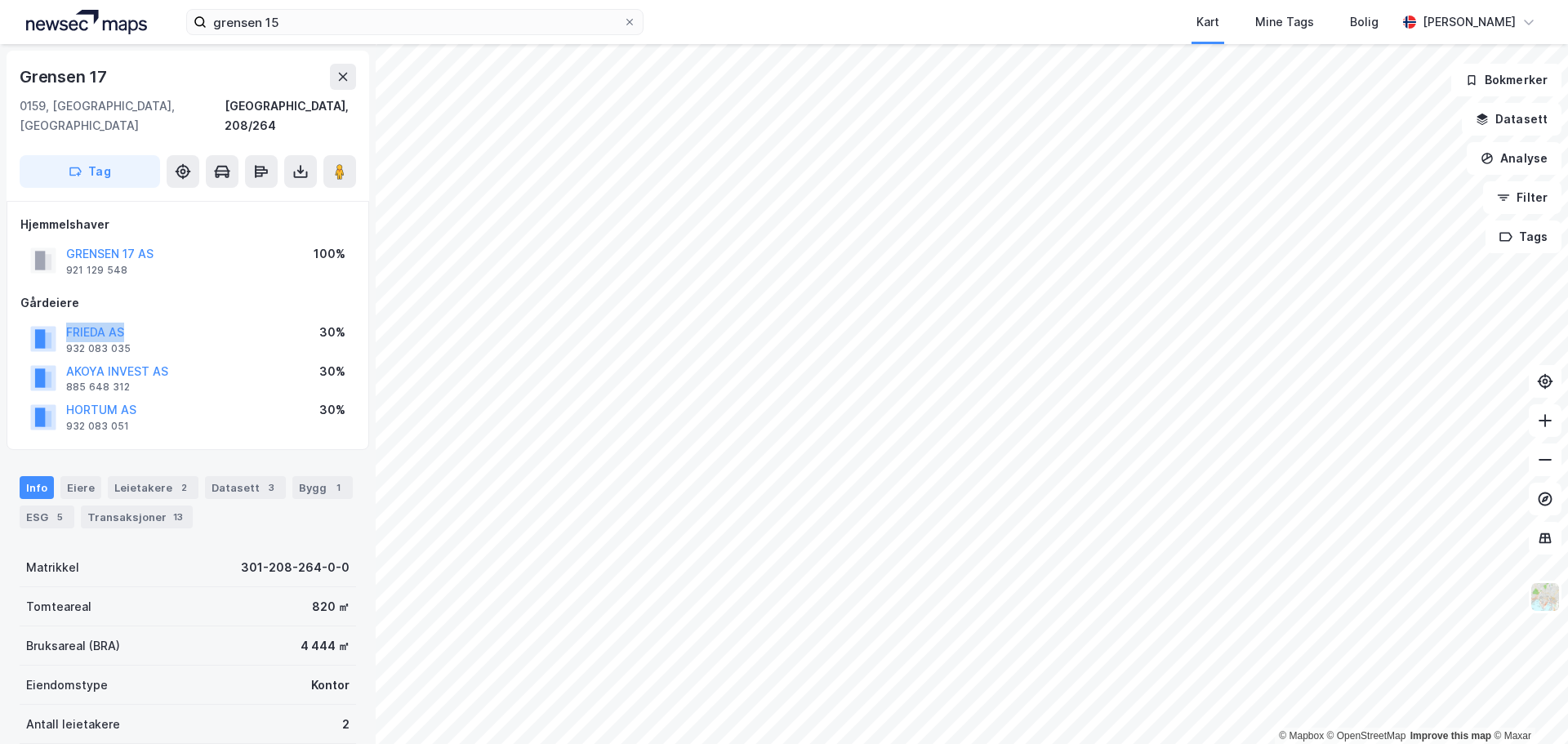
drag, startPoint x: 178, startPoint y: 315, endPoint x: 65, endPoint y: 317, distance: 113.0
click at [65, 320] on div "FRIEDA AS 932 083 035 30%" at bounding box center [187, 339] width 334 height 39
click at [148, 325] on div "FRIEDA AS 932 083 035 30%" at bounding box center [187, 339] width 334 height 39
drag, startPoint x: 154, startPoint y: 313, endPoint x: 63, endPoint y: 307, distance: 91.2
click at [63, 320] on div "FRIEDA AS 932 083 035 30%" at bounding box center [187, 339] width 334 height 39
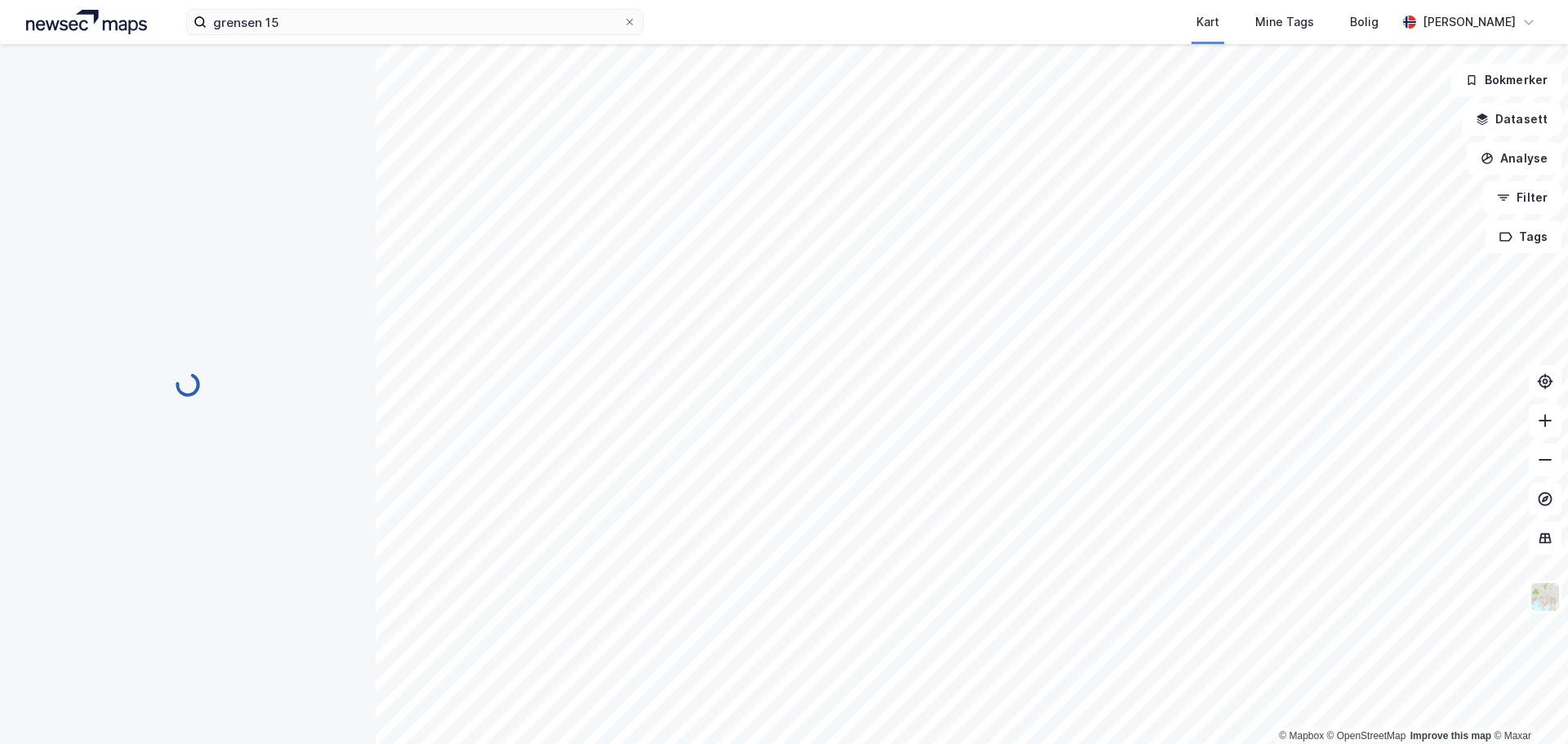
scroll to position [3, 0]
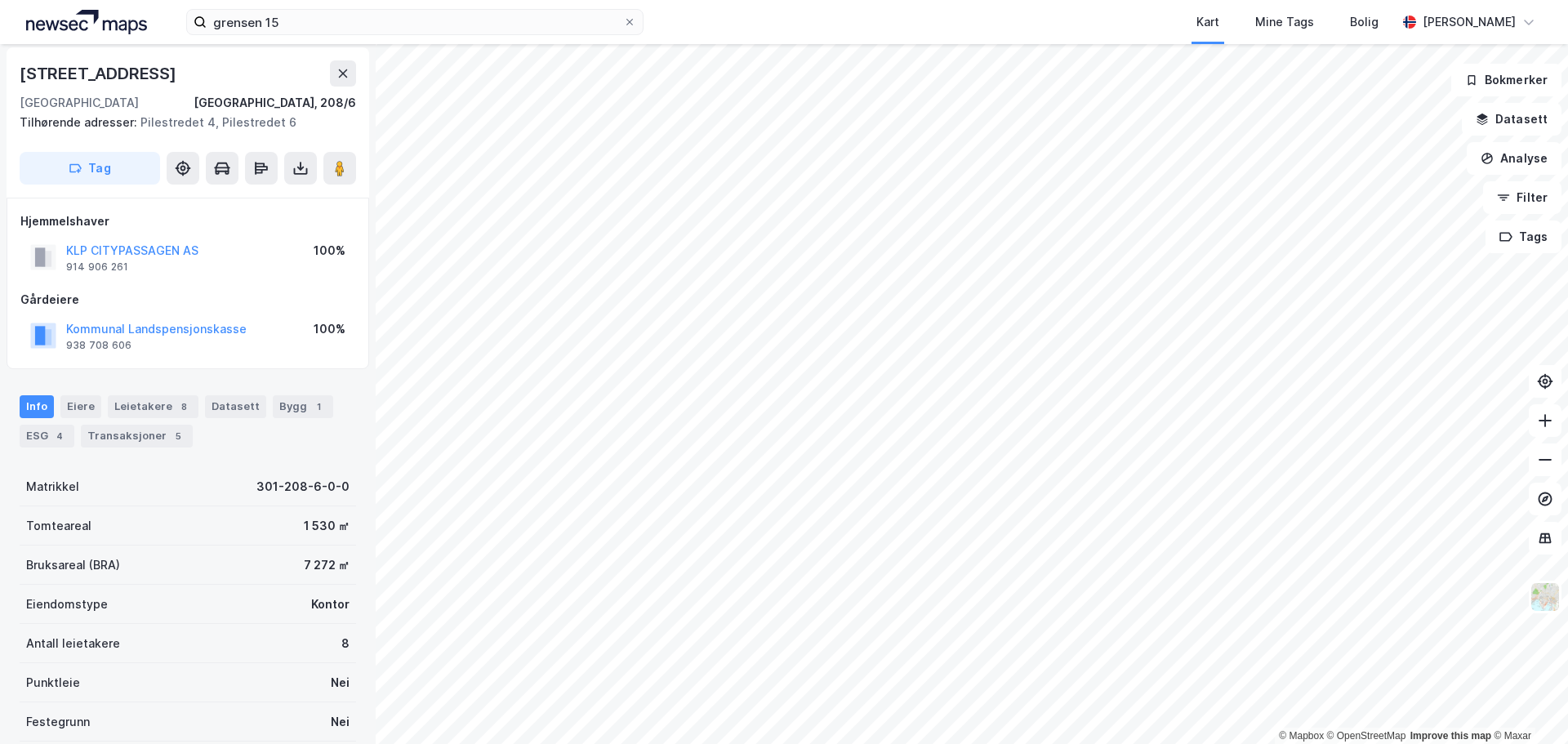
scroll to position [3, 0]
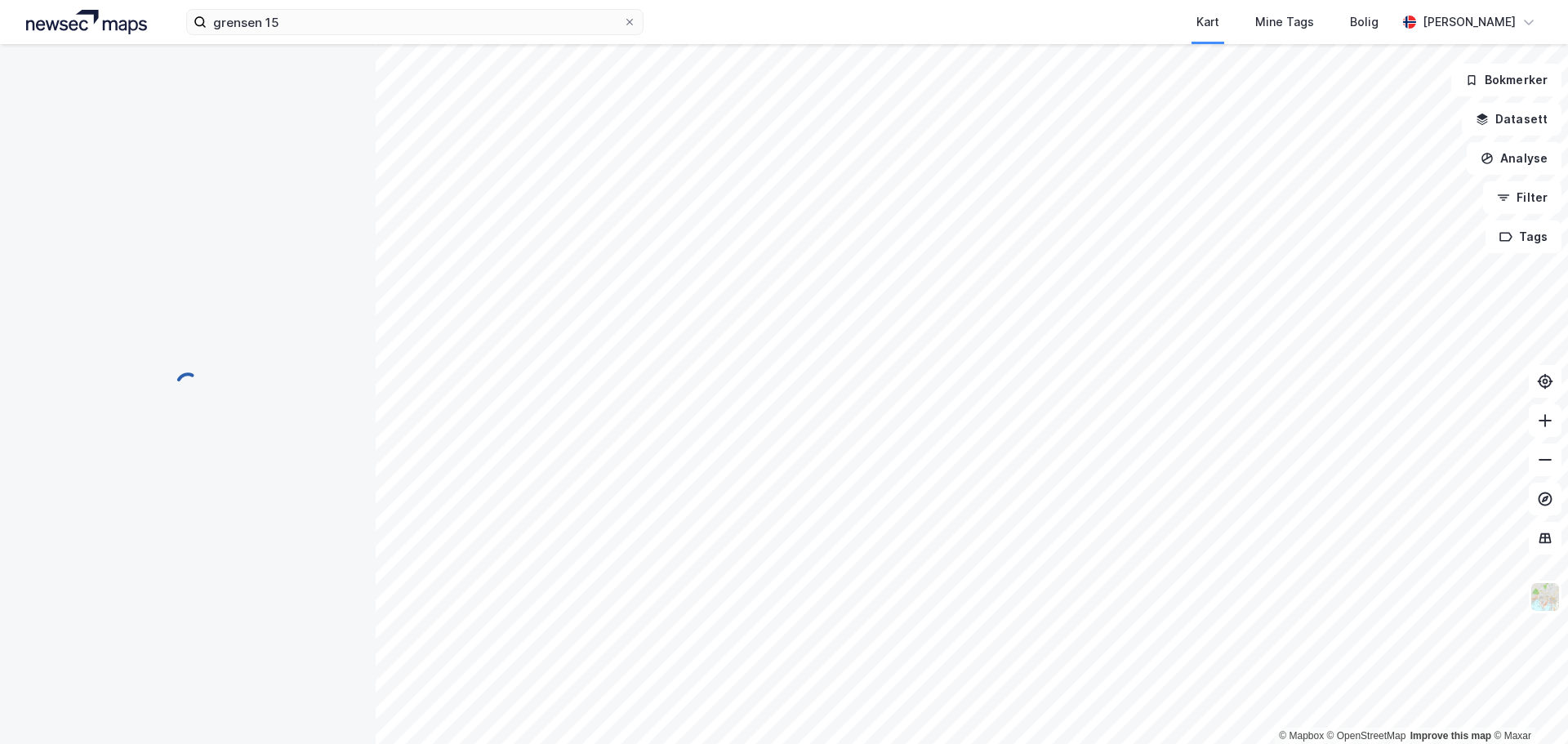
scroll to position [3, 0]
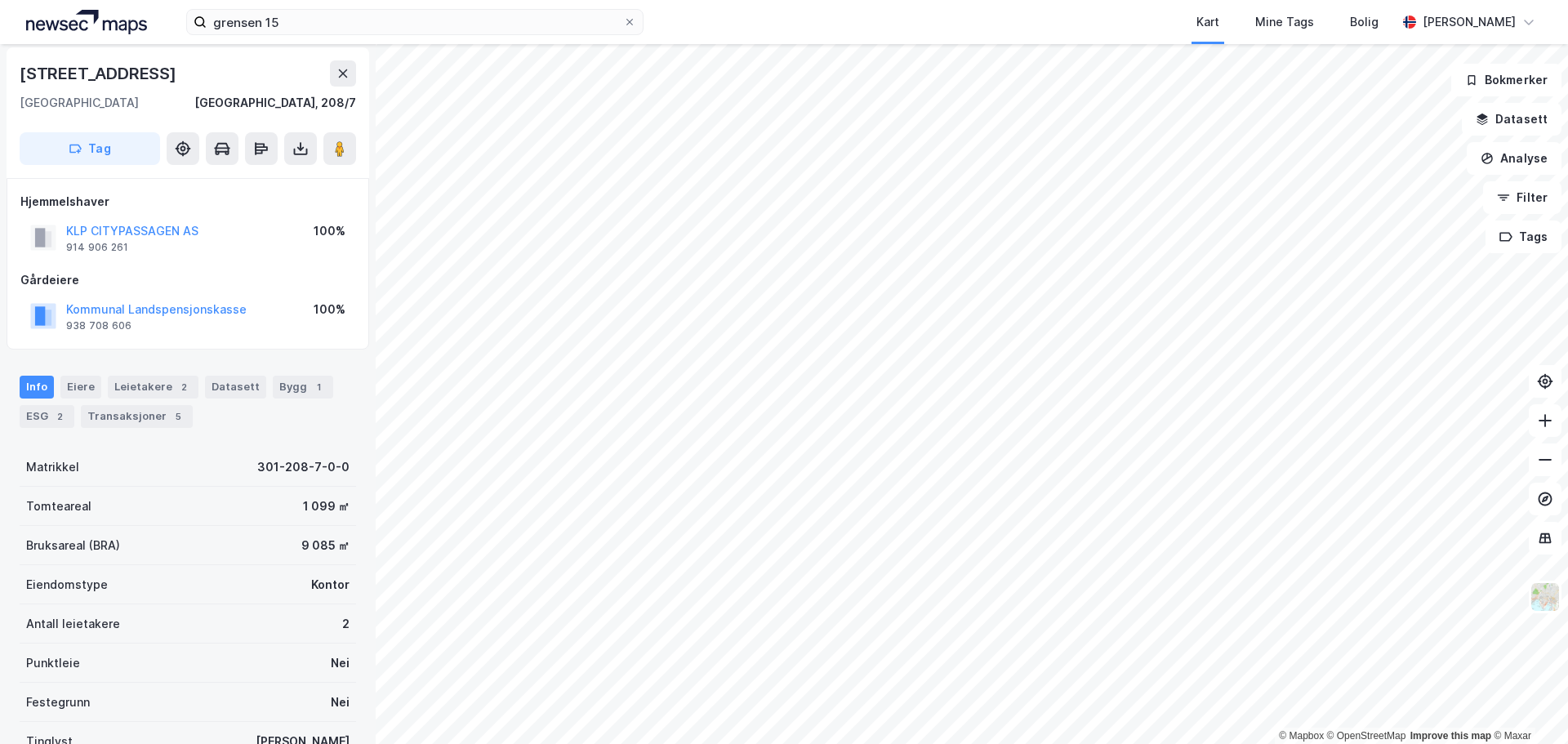
scroll to position [3, 0]
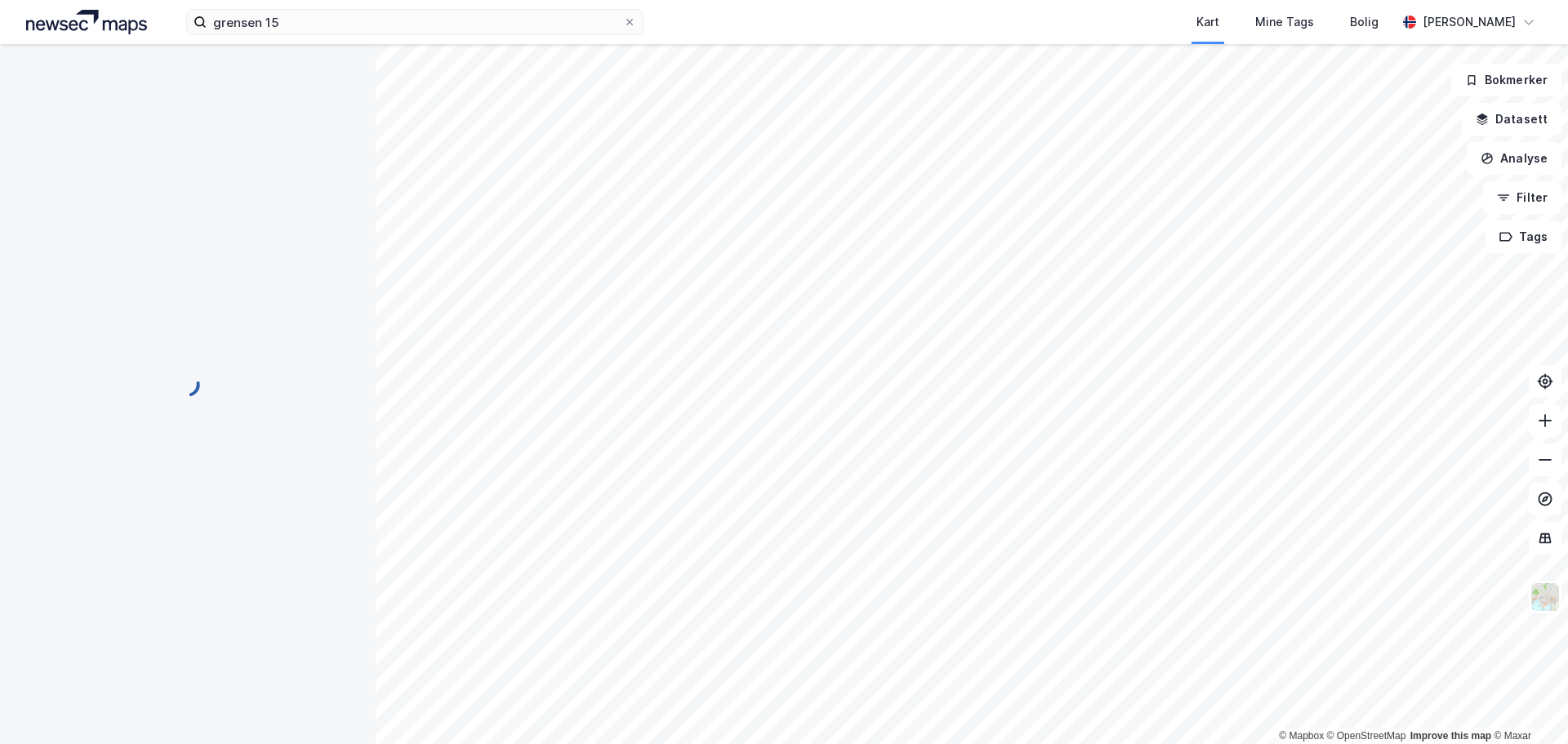
scroll to position [3, 0]
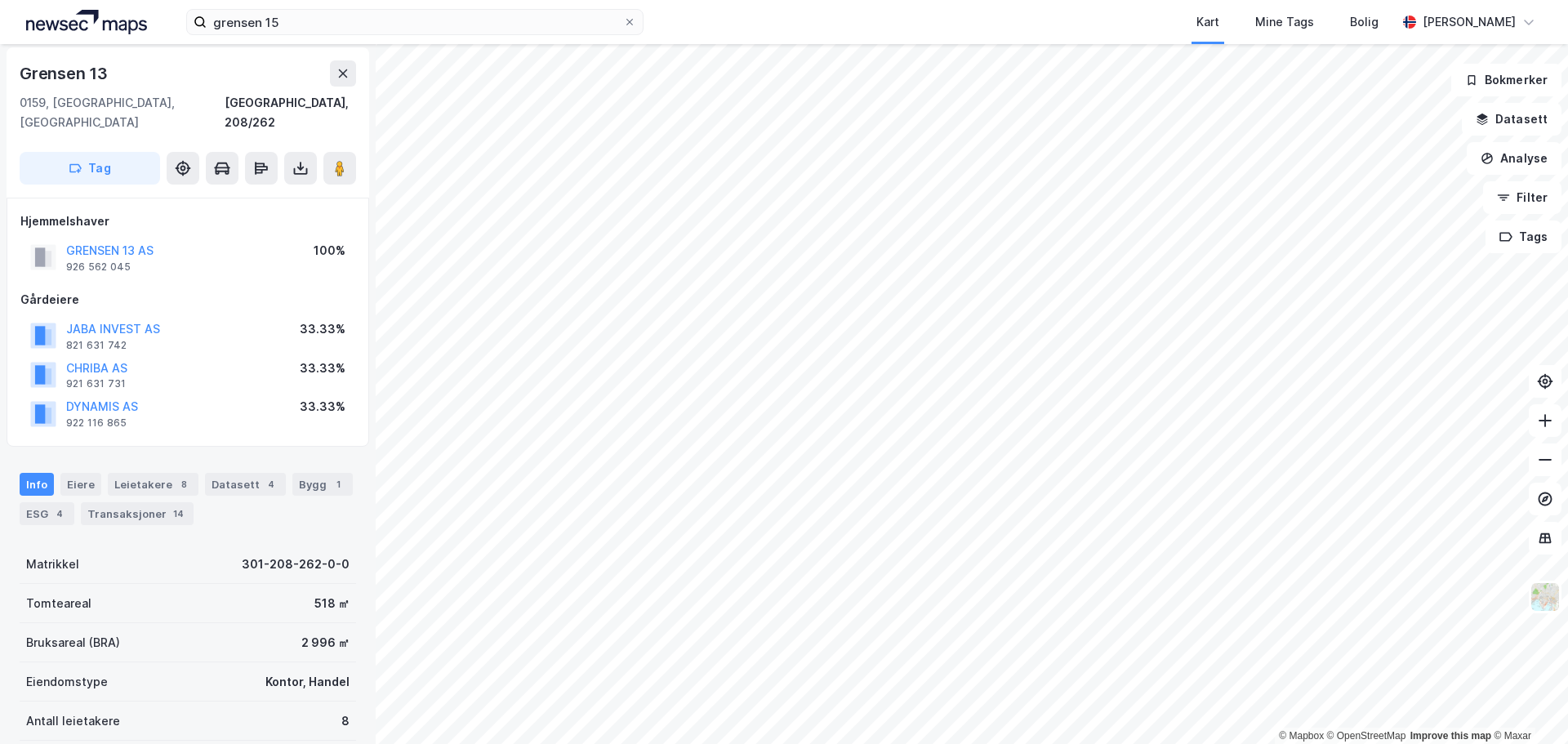
scroll to position [3, 0]
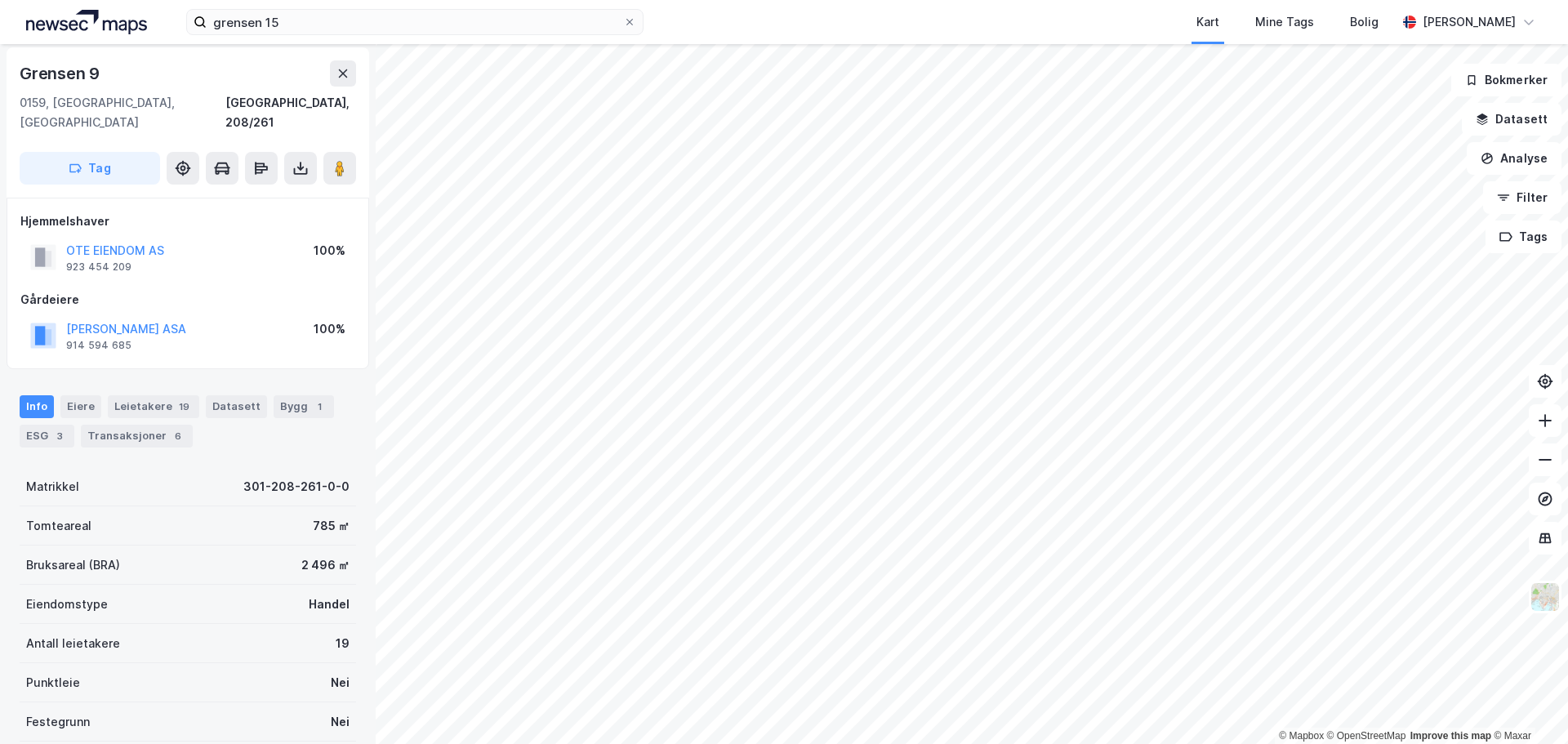
scroll to position [3, 0]
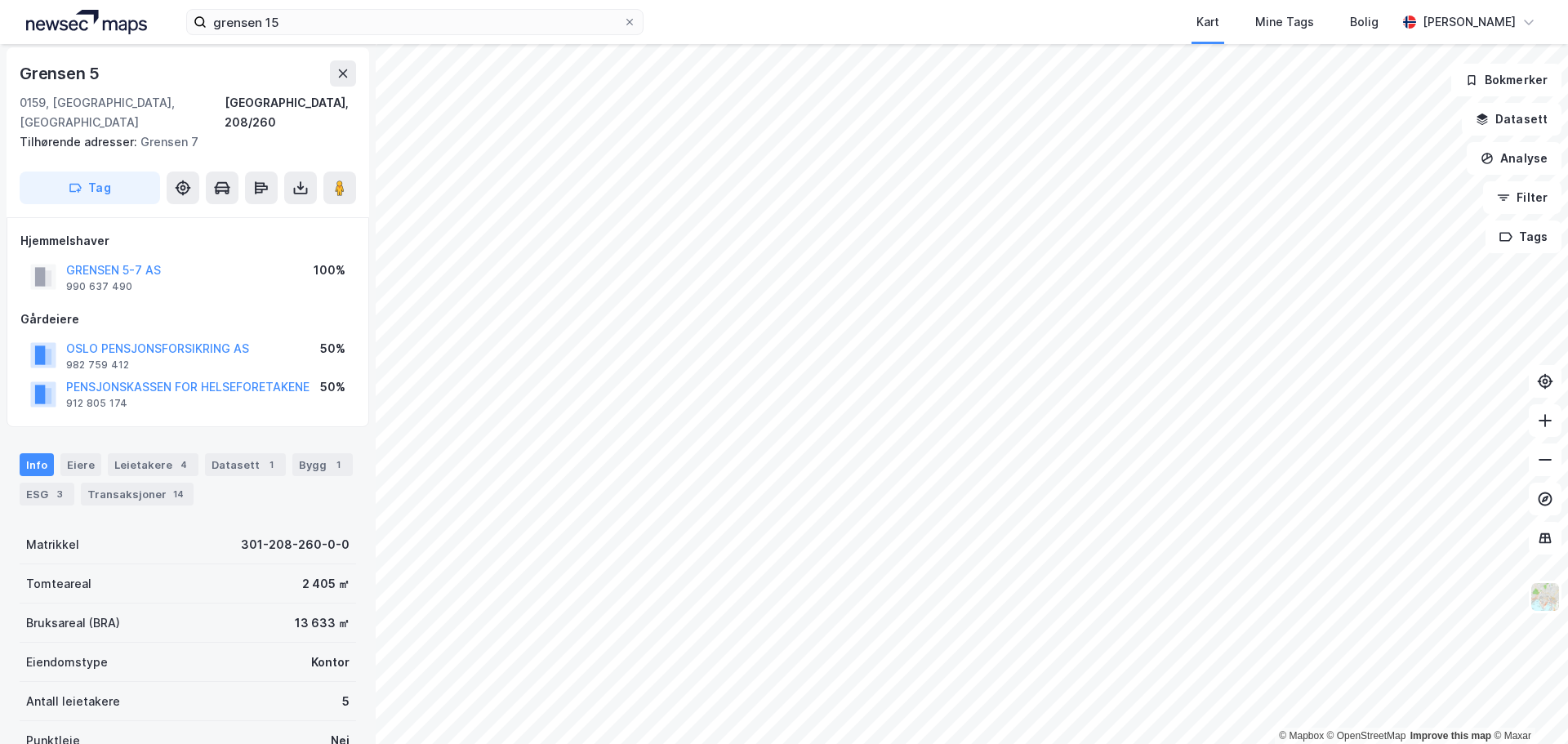
scroll to position [3, 0]
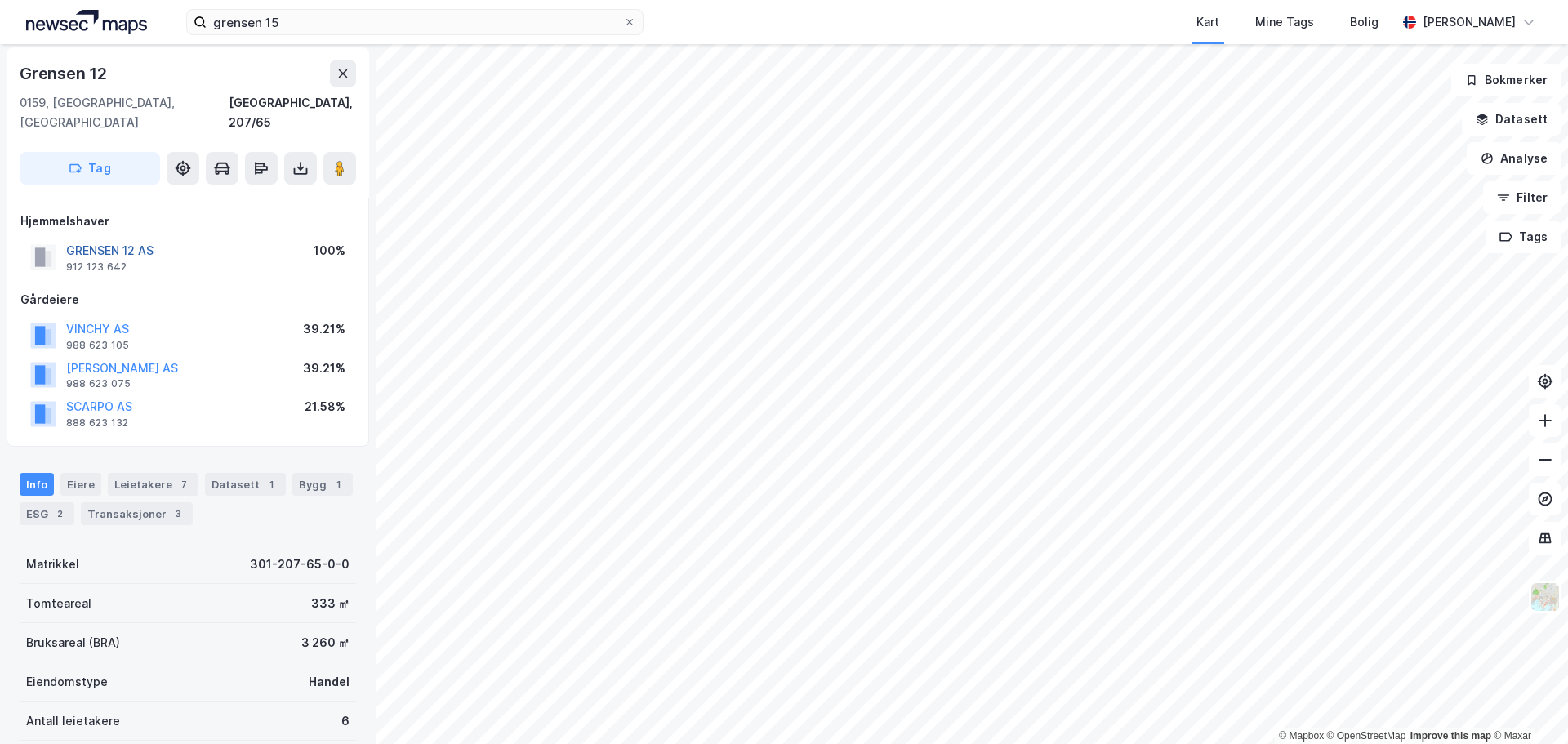
click at [0, 0] on button "GRENSEN 12 AS" at bounding box center [0, 0] width 0 height 0
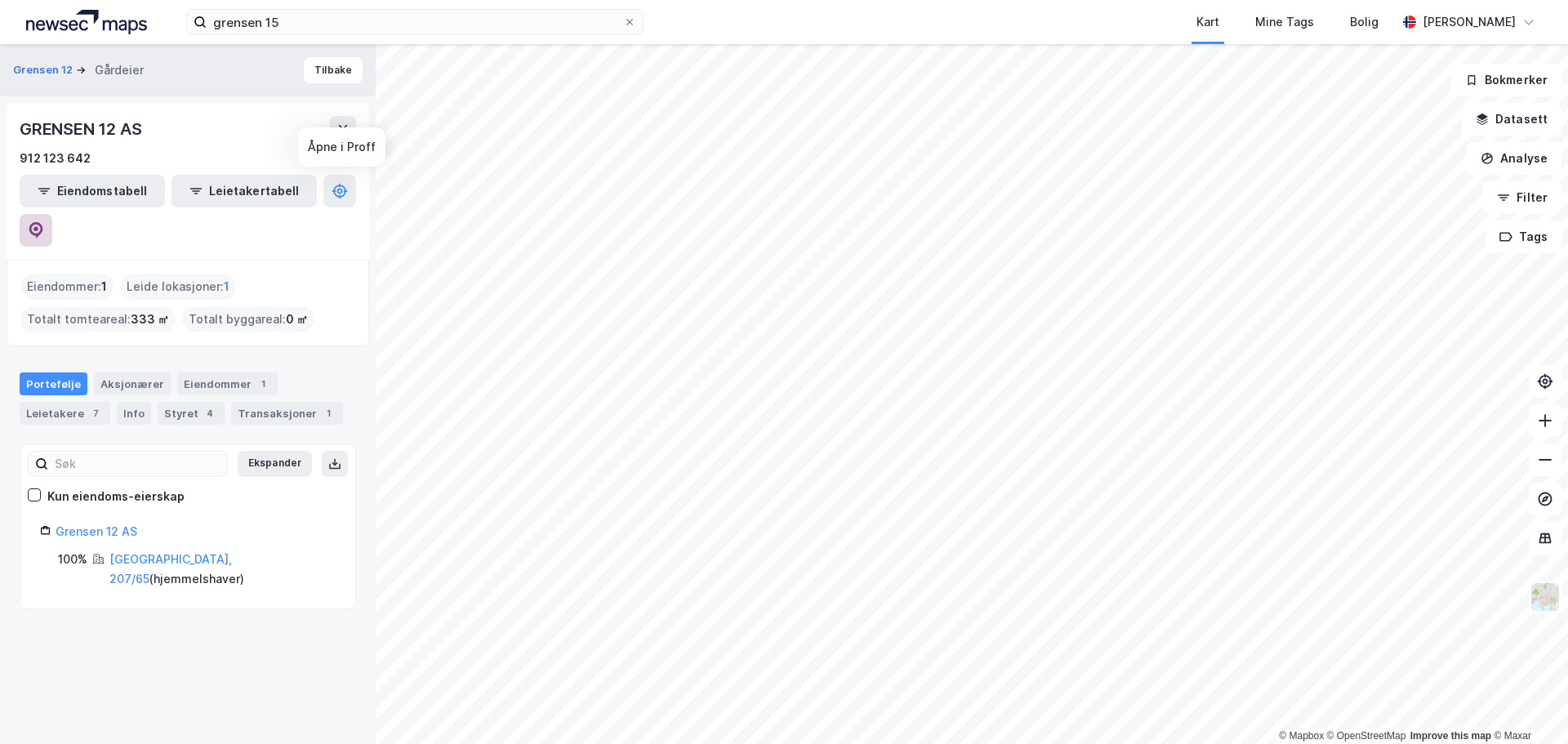
click at [43, 222] on icon at bounding box center [36, 230] width 14 height 17
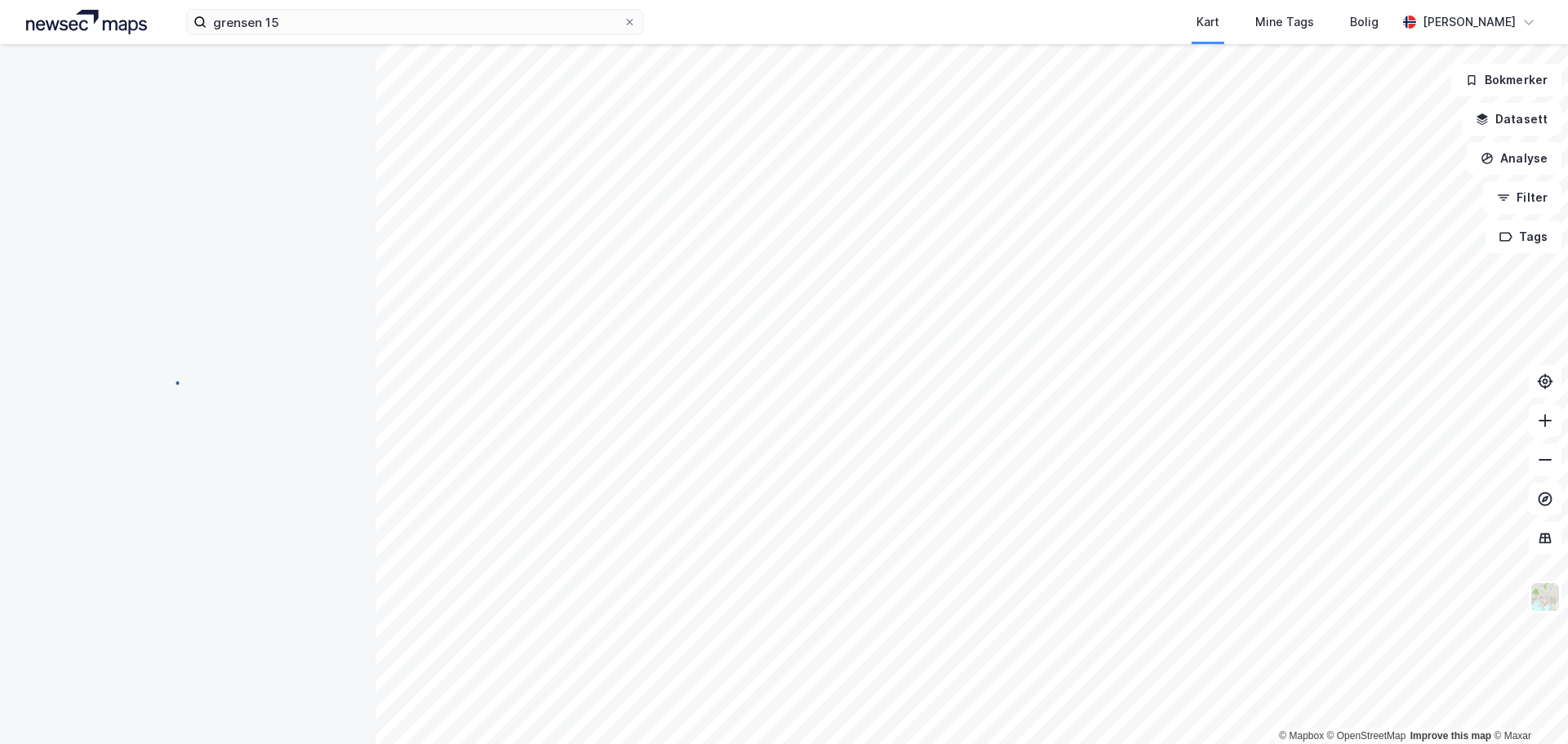
scroll to position [3, 0]
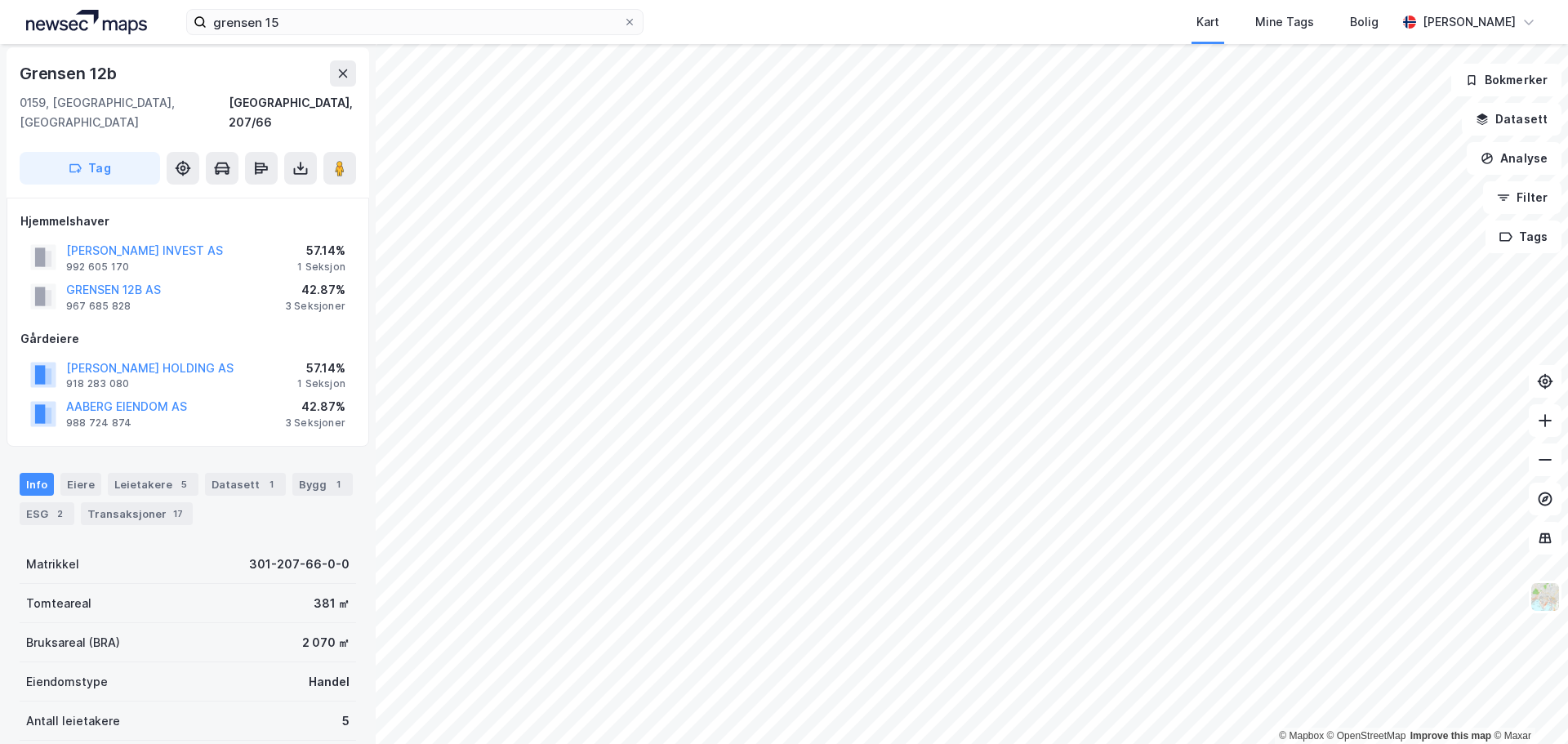
scroll to position [3, 0]
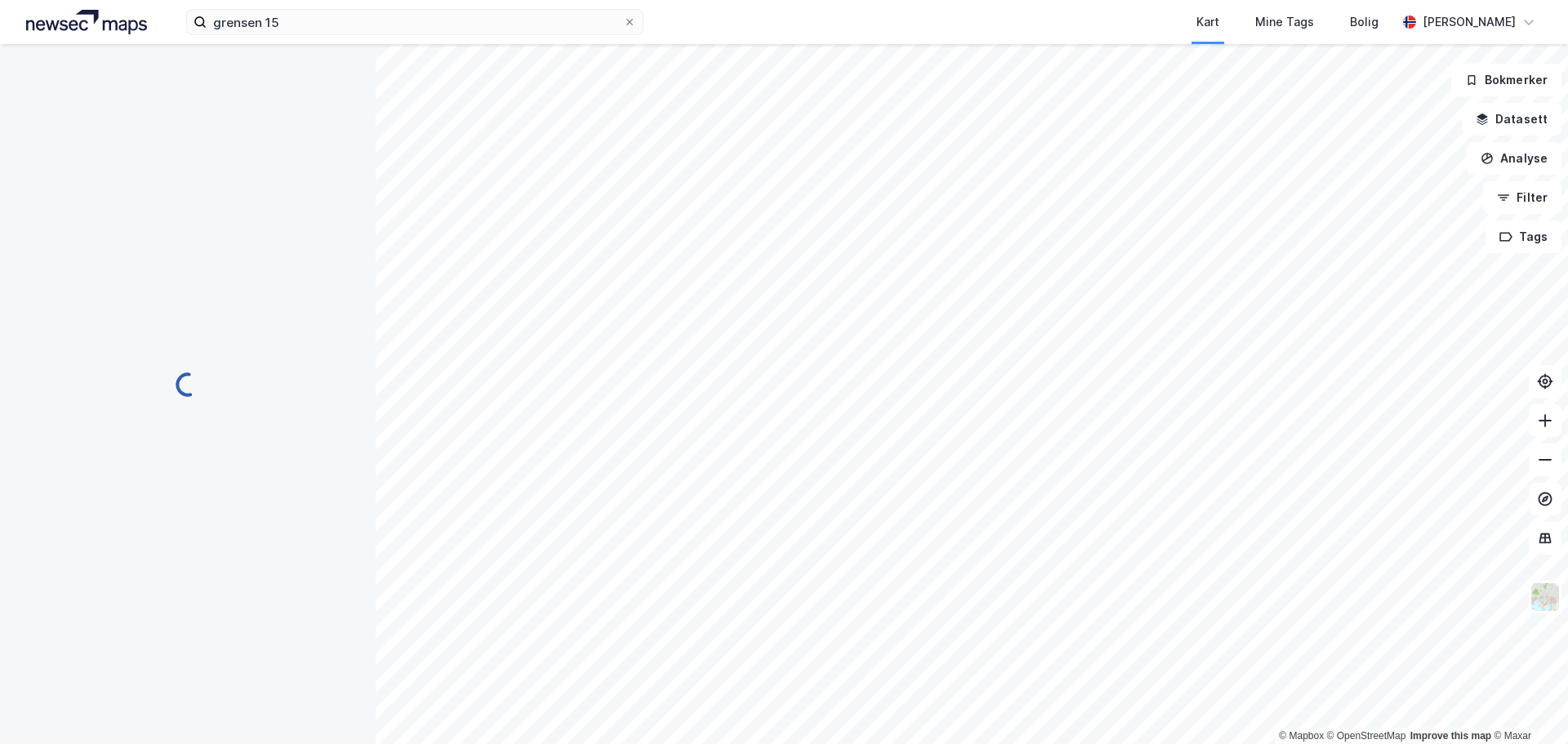
scroll to position [3, 0]
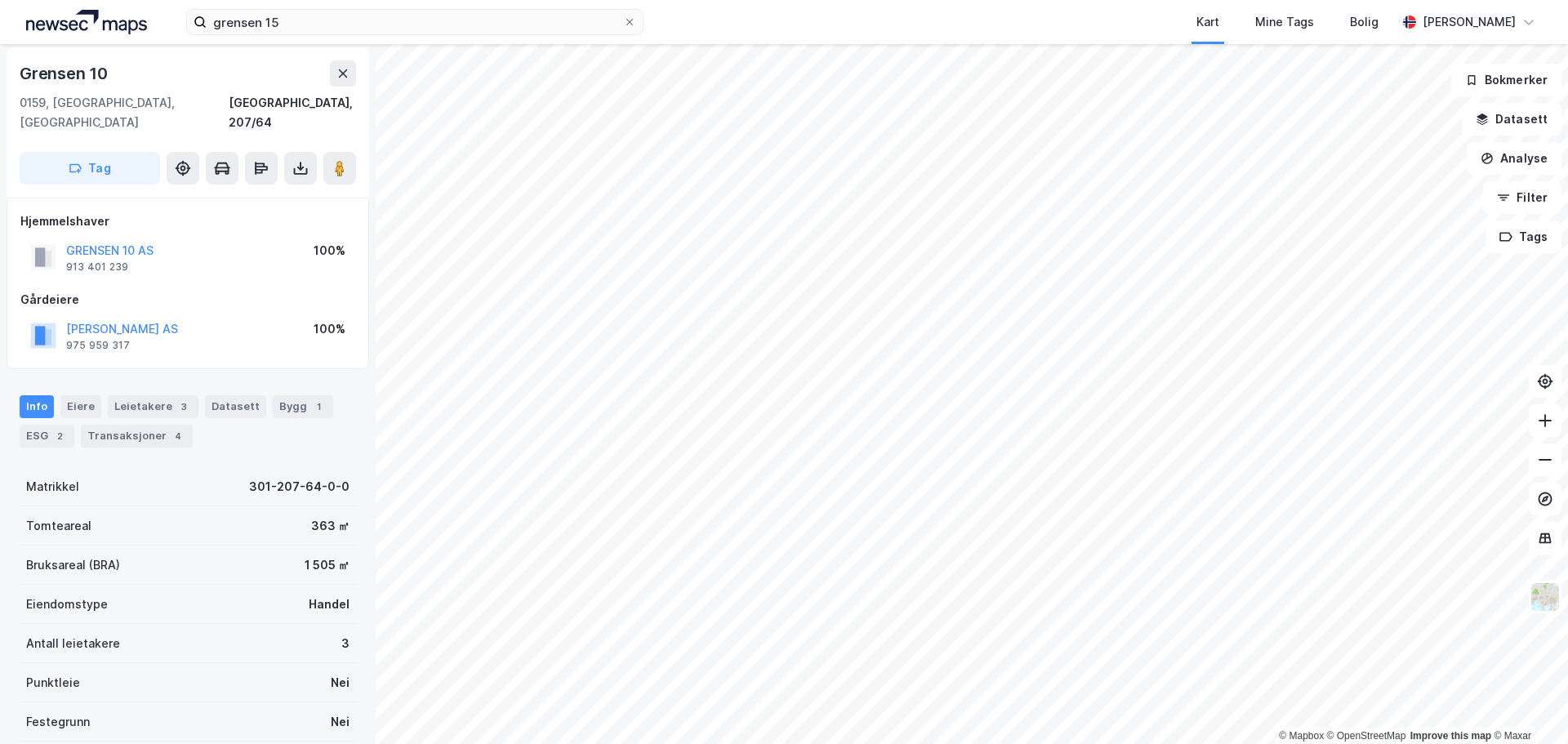
scroll to position [3, 0]
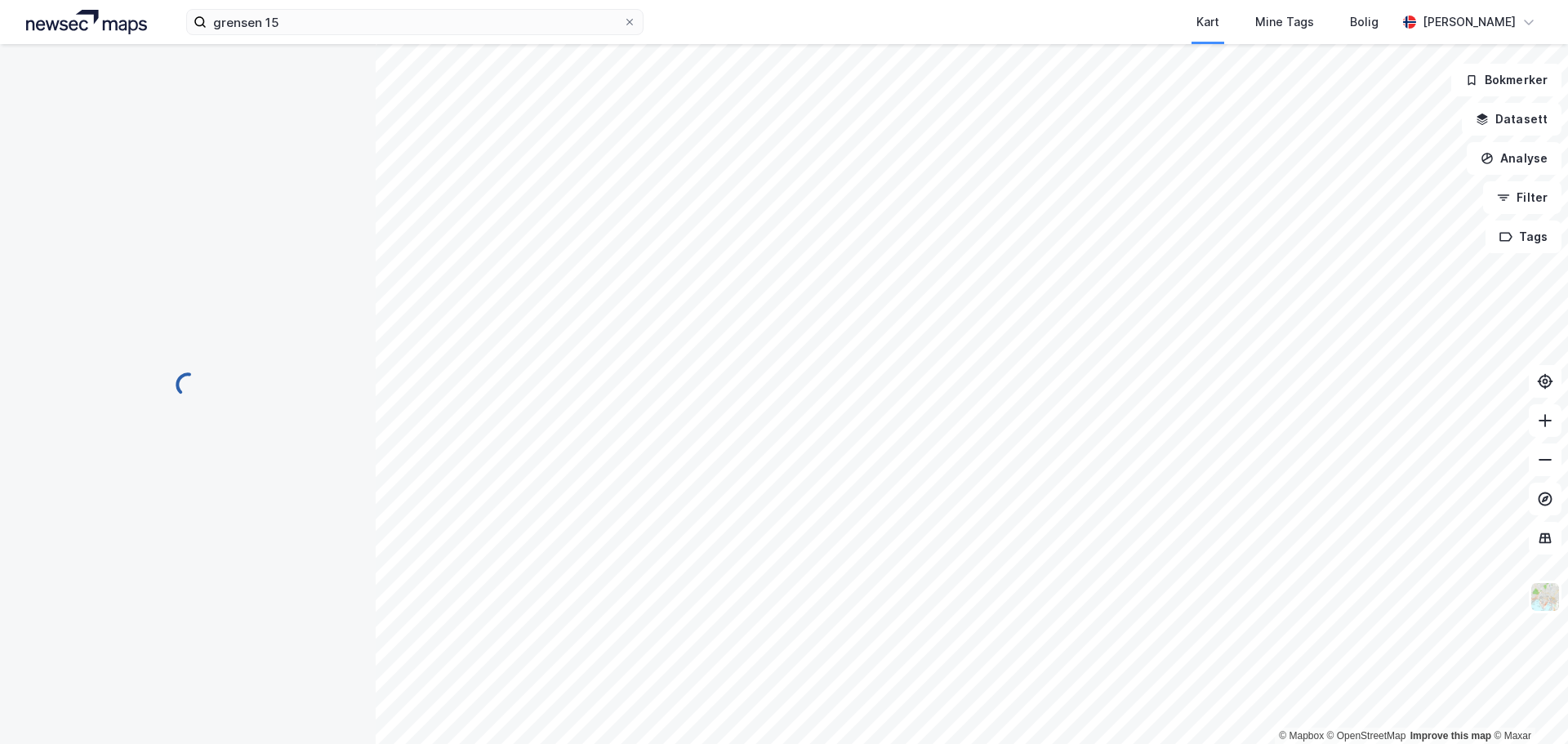
scroll to position [3, 0]
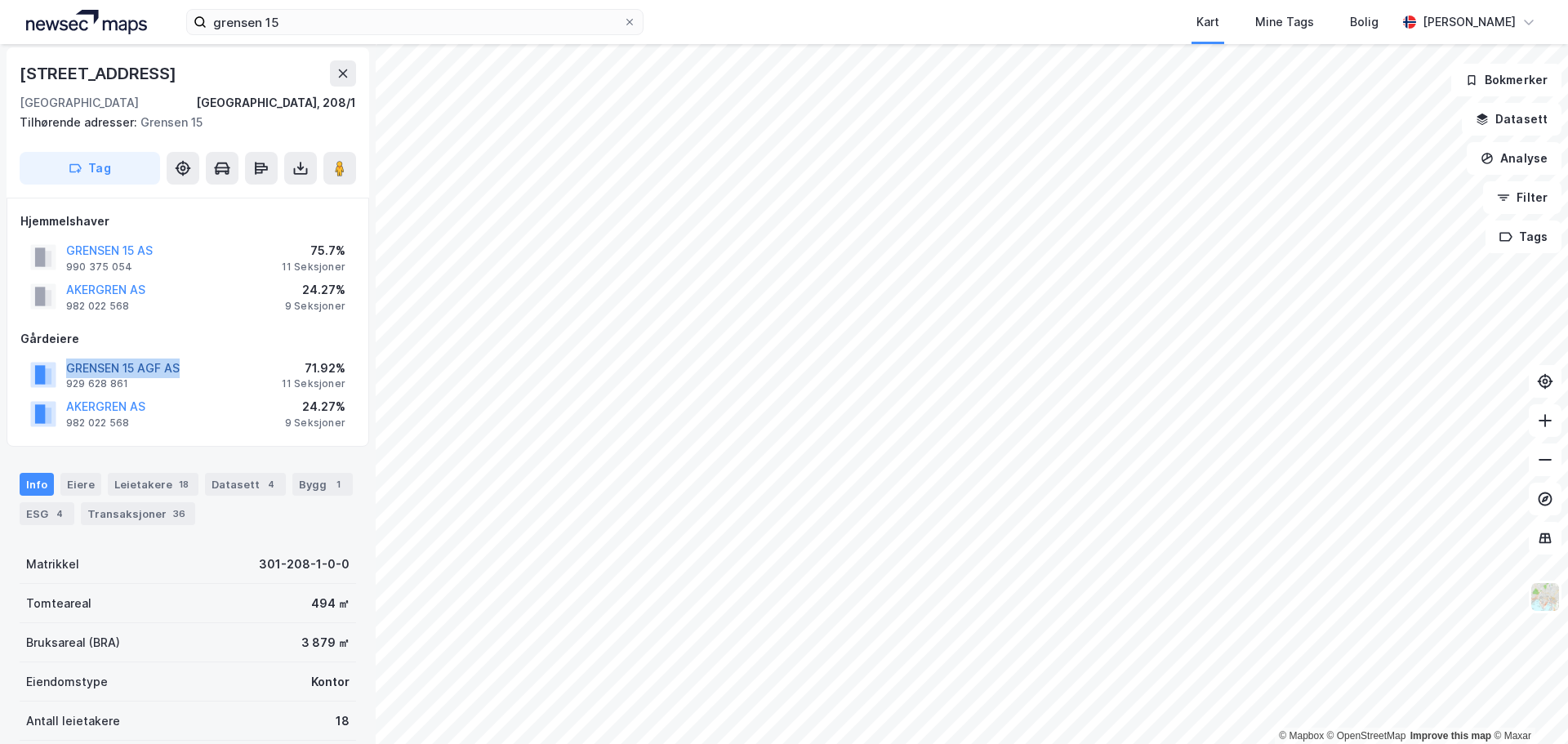
drag, startPoint x: 196, startPoint y: 374, endPoint x: 70, endPoint y: 368, distance: 126.1
click at [70, 368] on div "GRENSEN 15 AGF AS 929 628 861 71.92% 11 Seksjoner" at bounding box center [187, 374] width 334 height 39
copy button "GRENSEN 15 AGF AS"
click at [221, 8] on div "grensen 15 Kart Mine Tags Bolig Morten Slette" at bounding box center [784, 21] width 1568 height 44
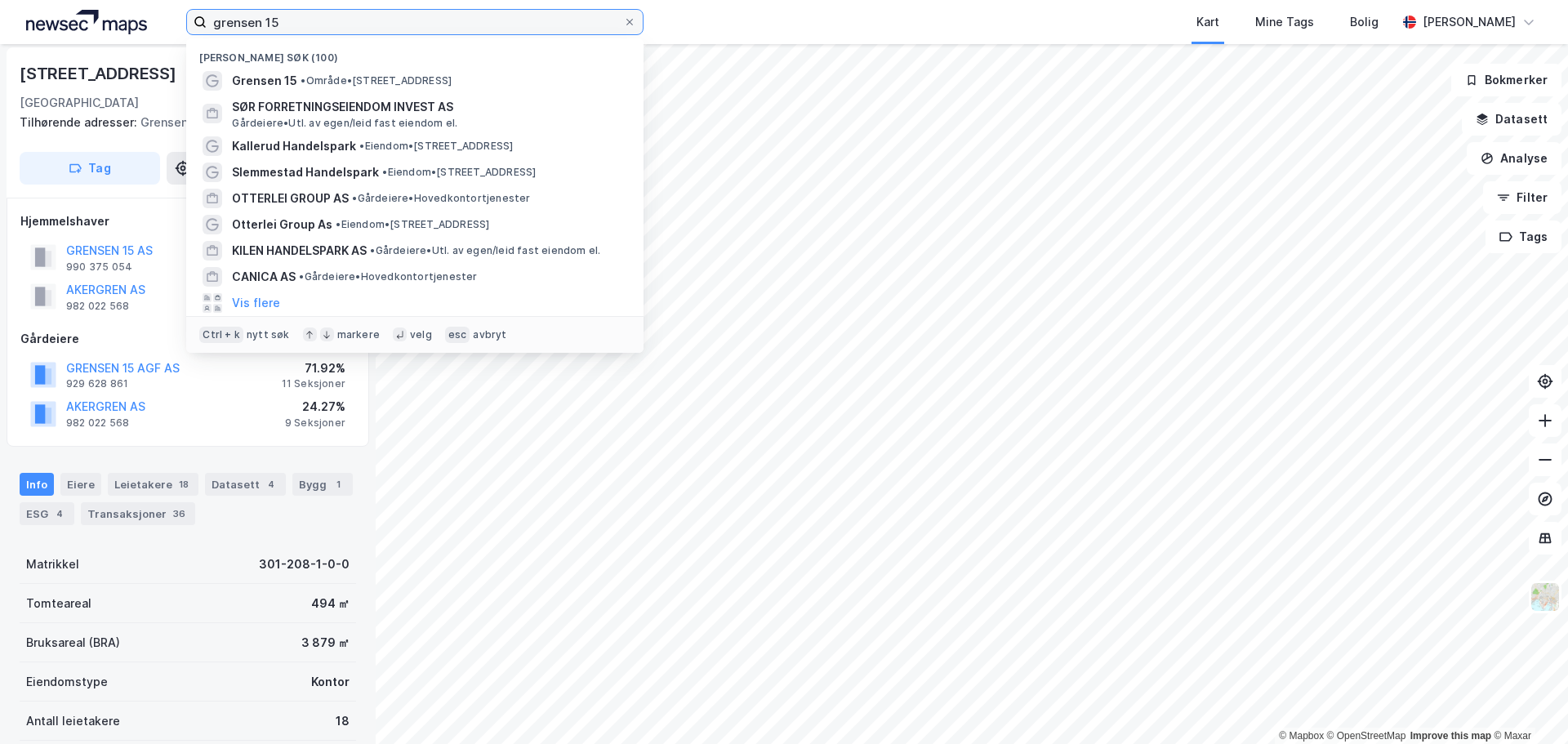
click at [249, 23] on input "grensen 15" at bounding box center [414, 21] width 416 height 24
click at [251, 28] on input "grensen 15" at bounding box center [414, 21] width 416 height 24
click at [253, 31] on input "grensen 15" at bounding box center [414, 21] width 416 height 24
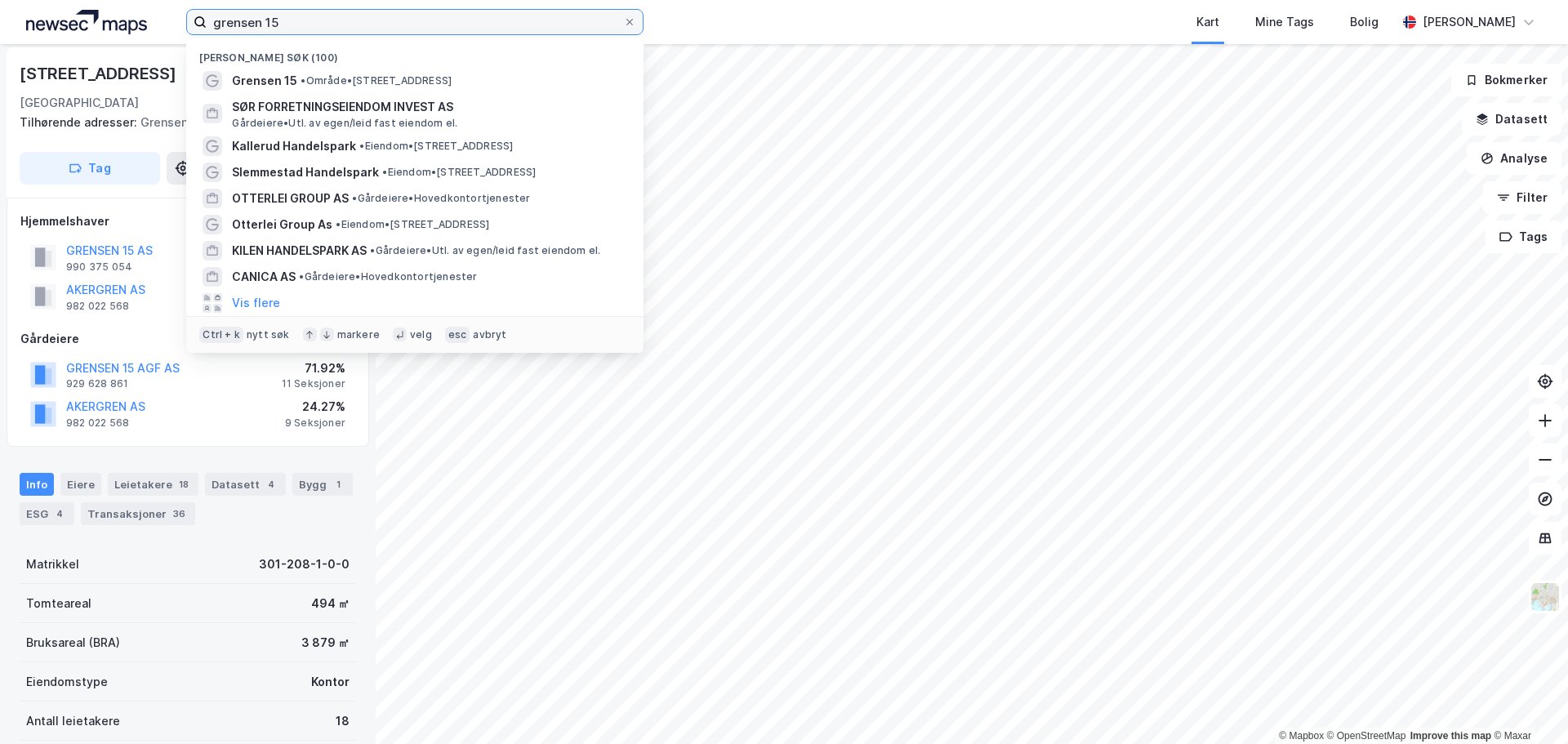
click at [253, 31] on input "grensen 15" at bounding box center [414, 21] width 416 height 24
click at [329, 15] on input "grensen 15" at bounding box center [414, 21] width 416 height 24
paste input "Gunborg Nymans väg 2"
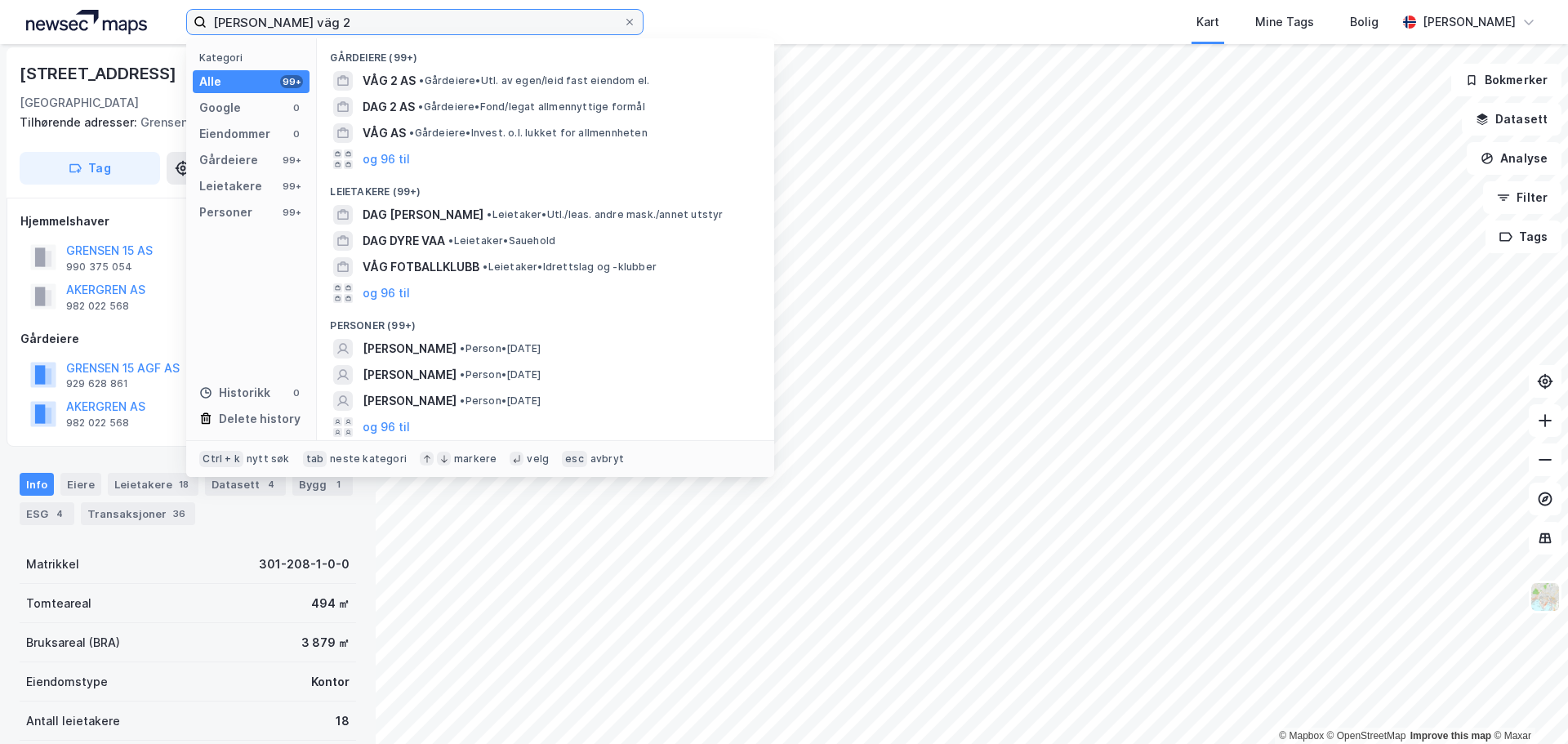
type input "Gunborg Nymans väg 2"
